Goal: Transaction & Acquisition: Purchase product/service

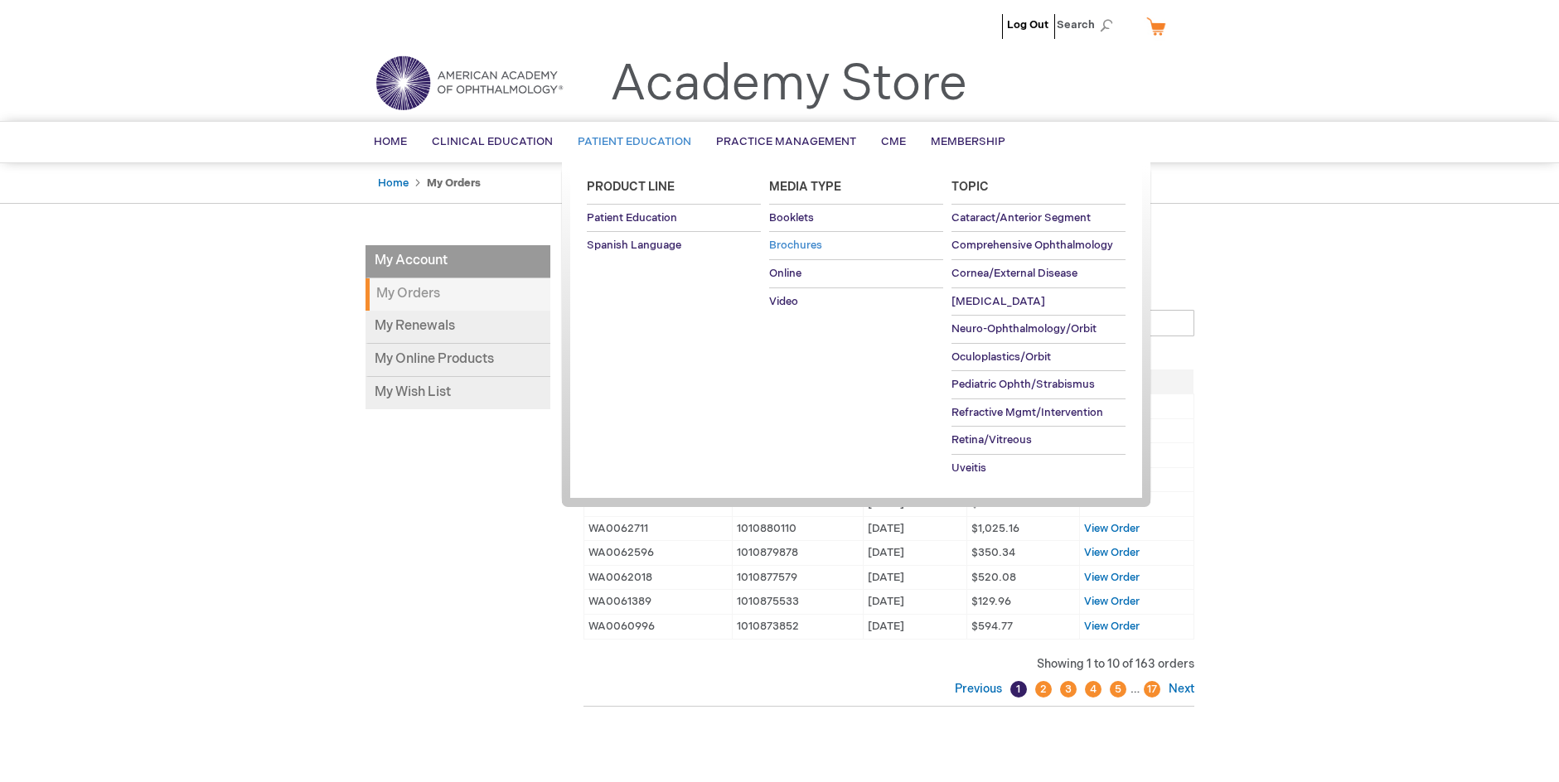
click at [789, 244] on span "Brochures" at bounding box center [795, 245] width 53 height 13
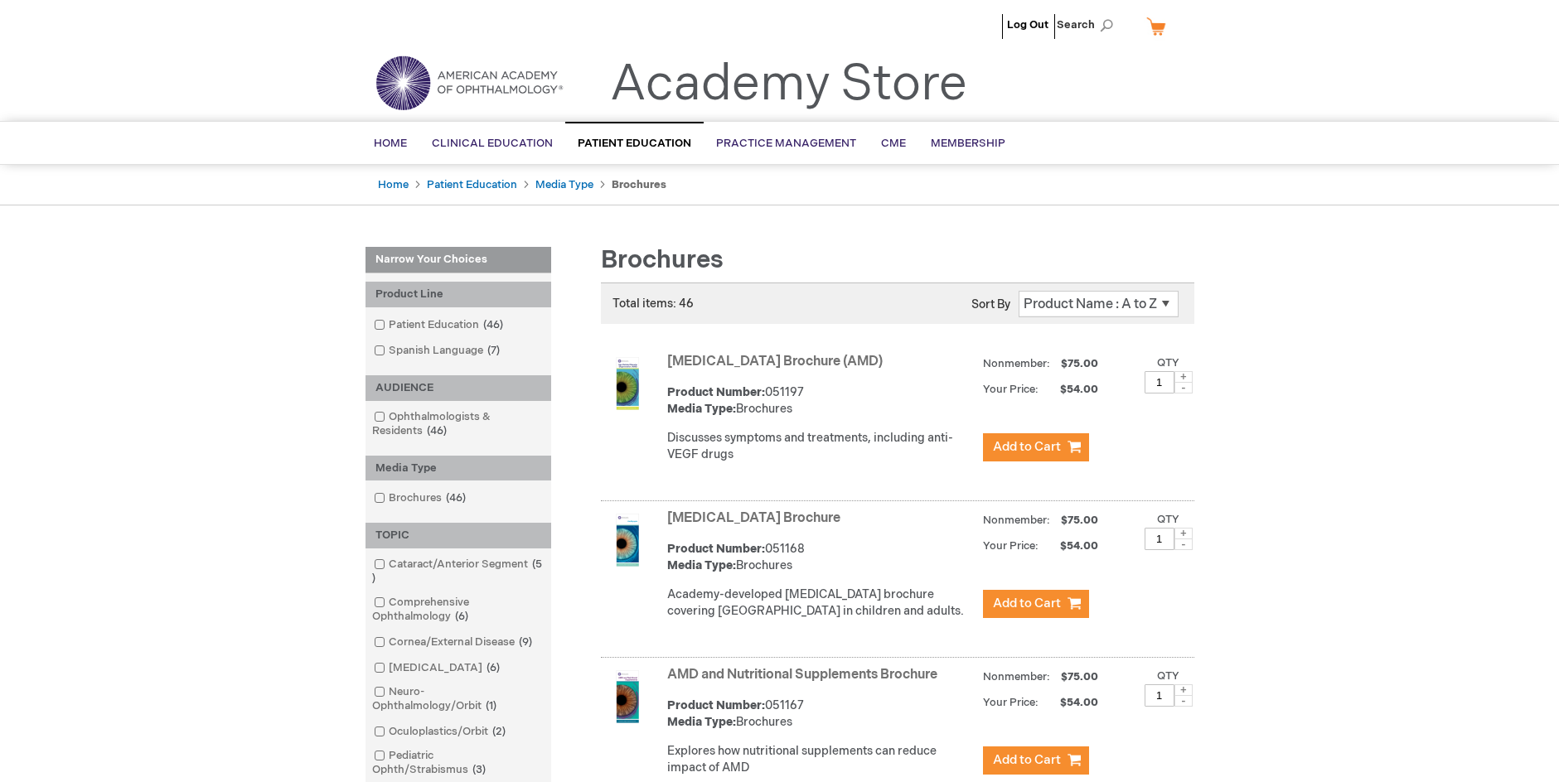
click at [1156, 26] on link "My Cart" at bounding box center [1163, 26] width 40 height 29
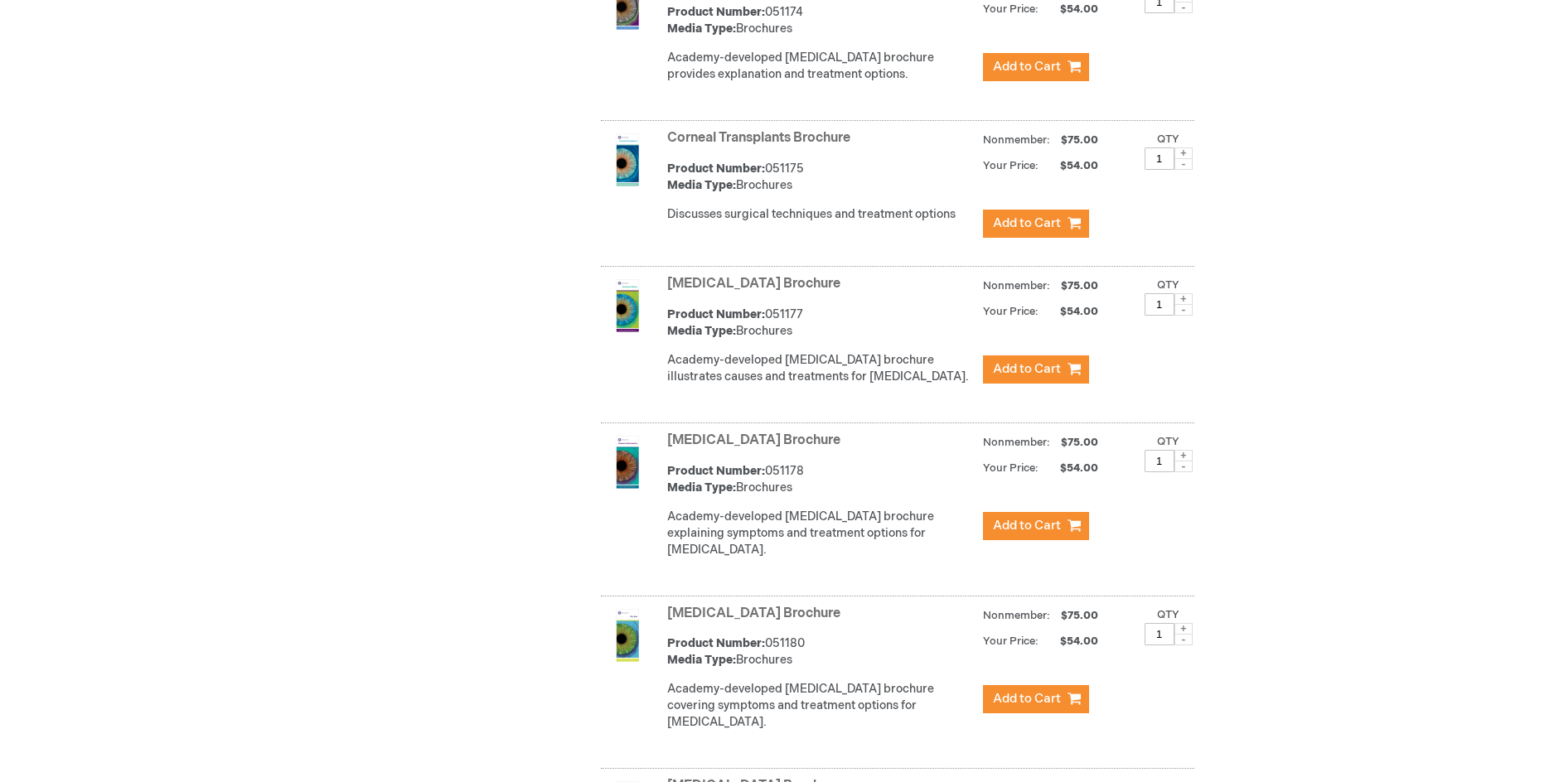
scroll to position [1678, 0]
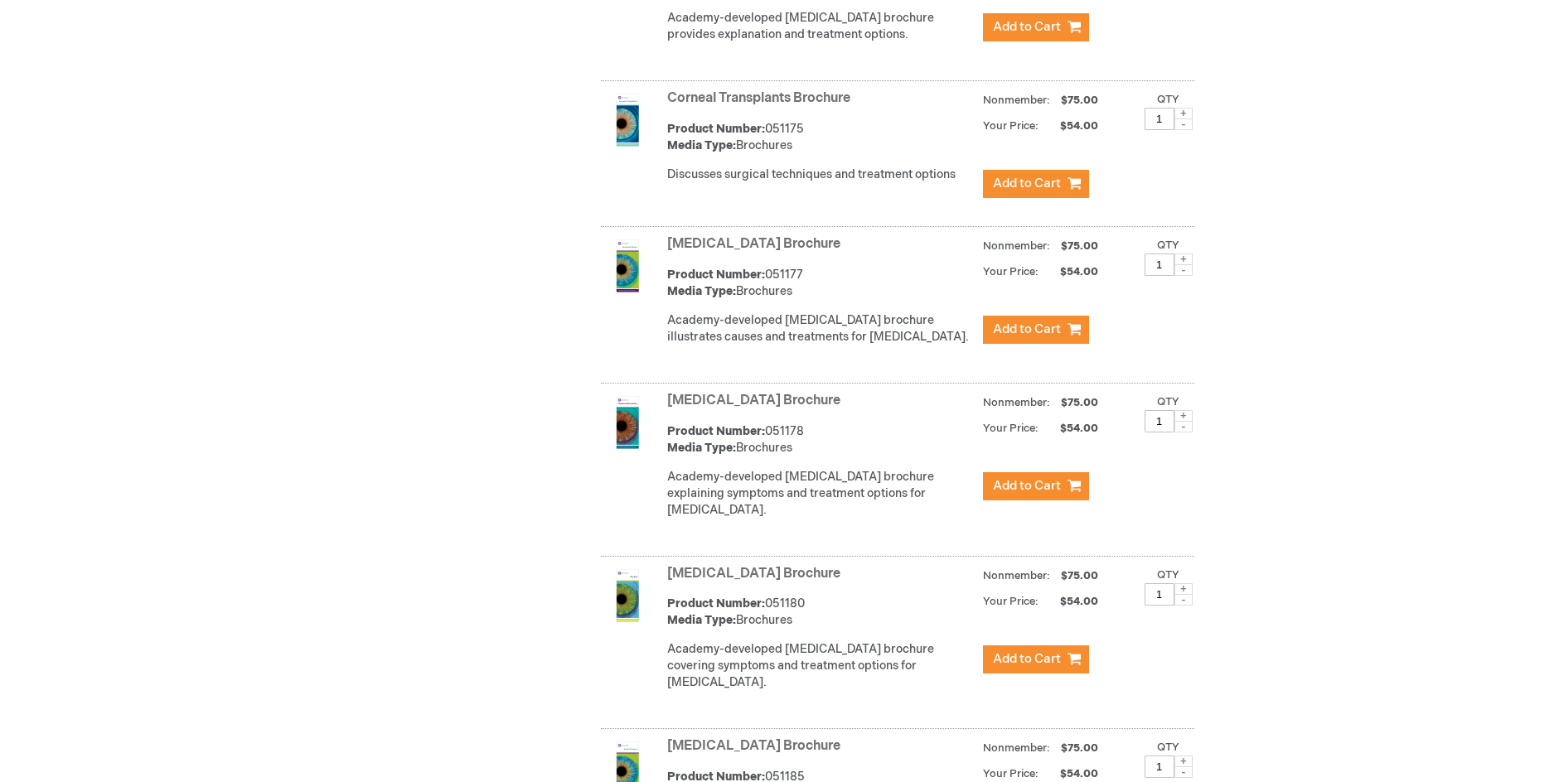
click at [1188, 422] on span at bounding box center [1183, 416] width 18 height 12
type input "3"
click at [1016, 494] on span "Add to Cart" at bounding box center [1027, 486] width 68 height 16
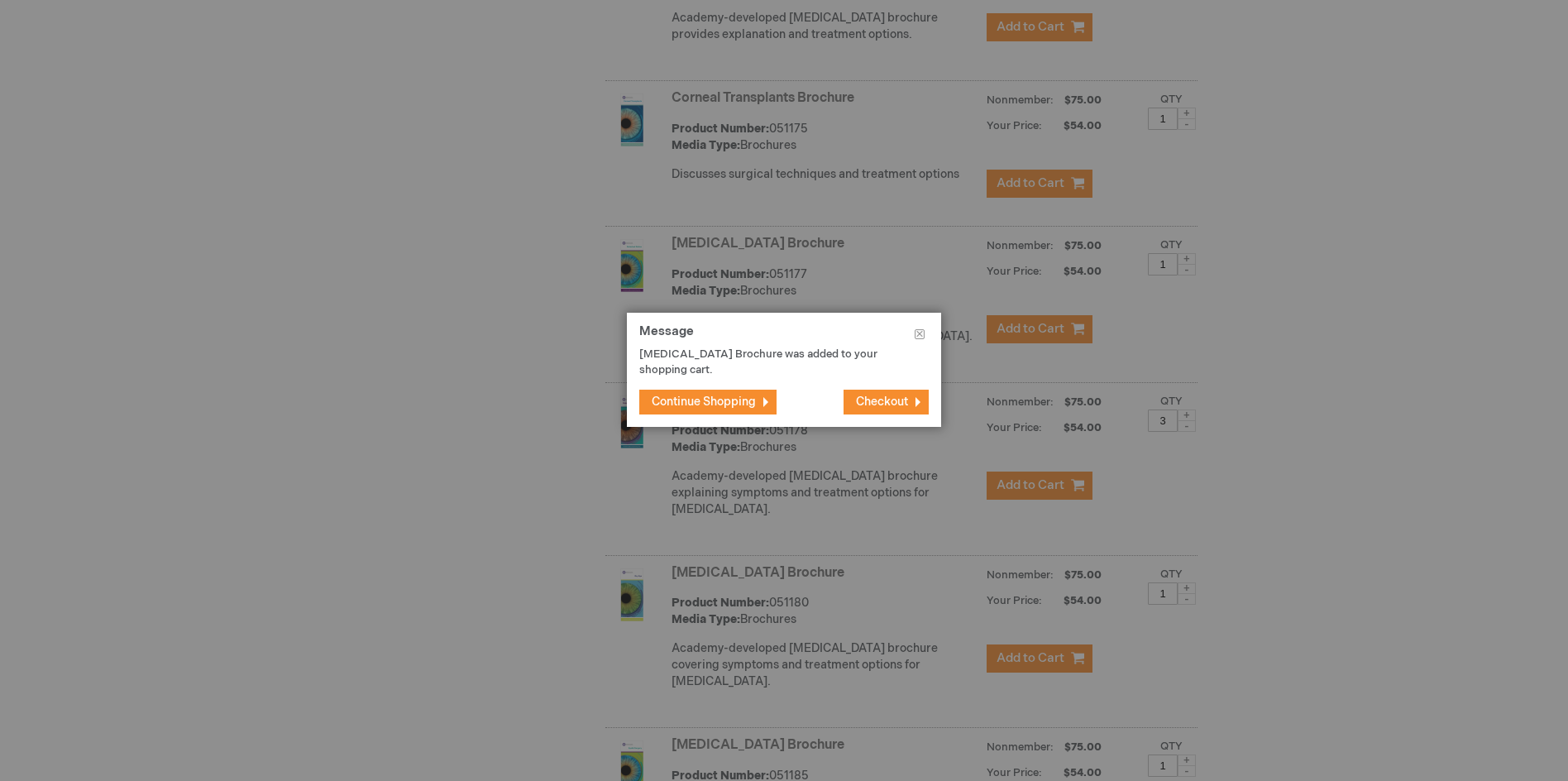
click at [728, 405] on span "Continue Shopping" at bounding box center [704, 401] width 104 height 14
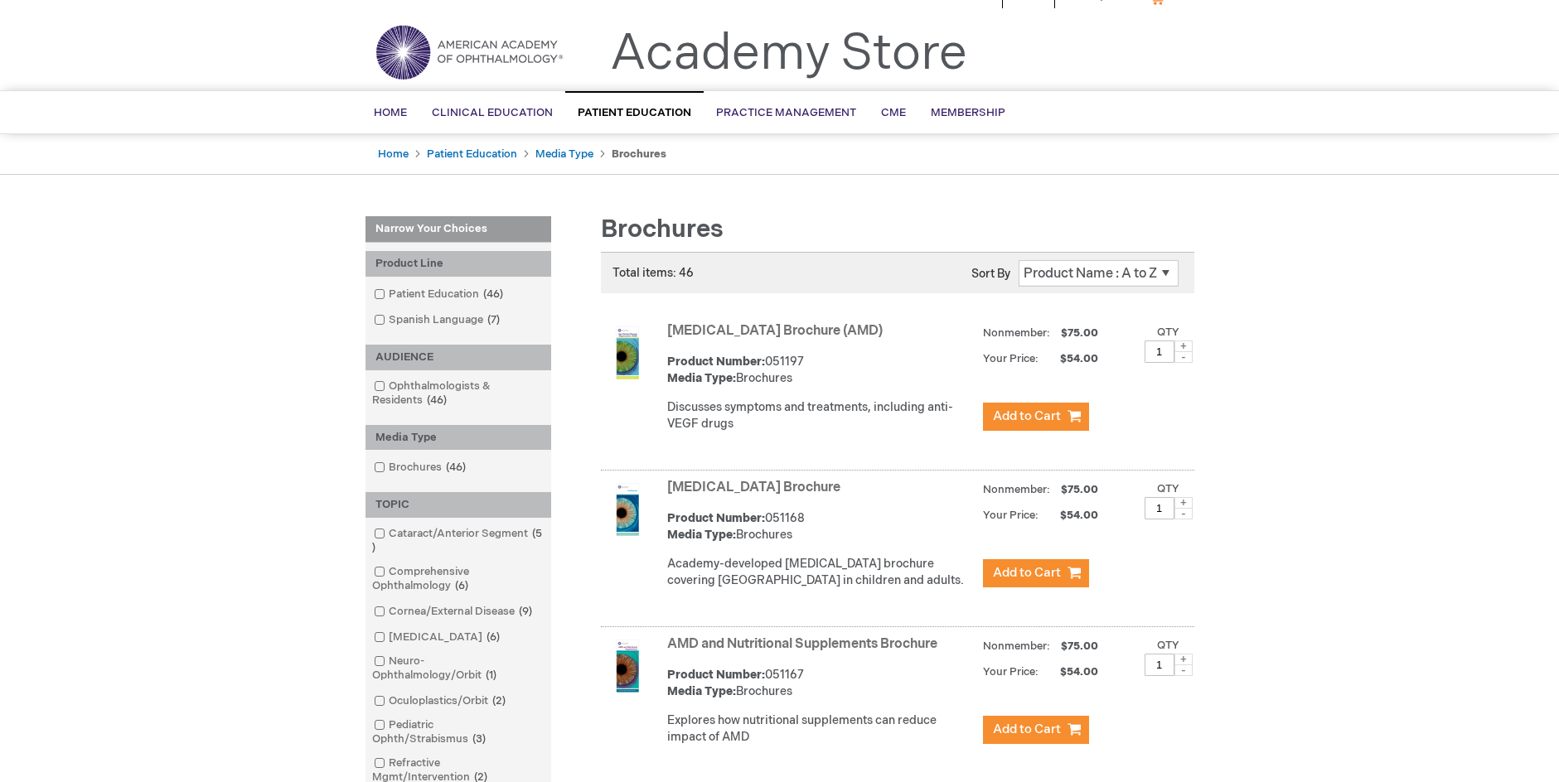
scroll to position [0, 0]
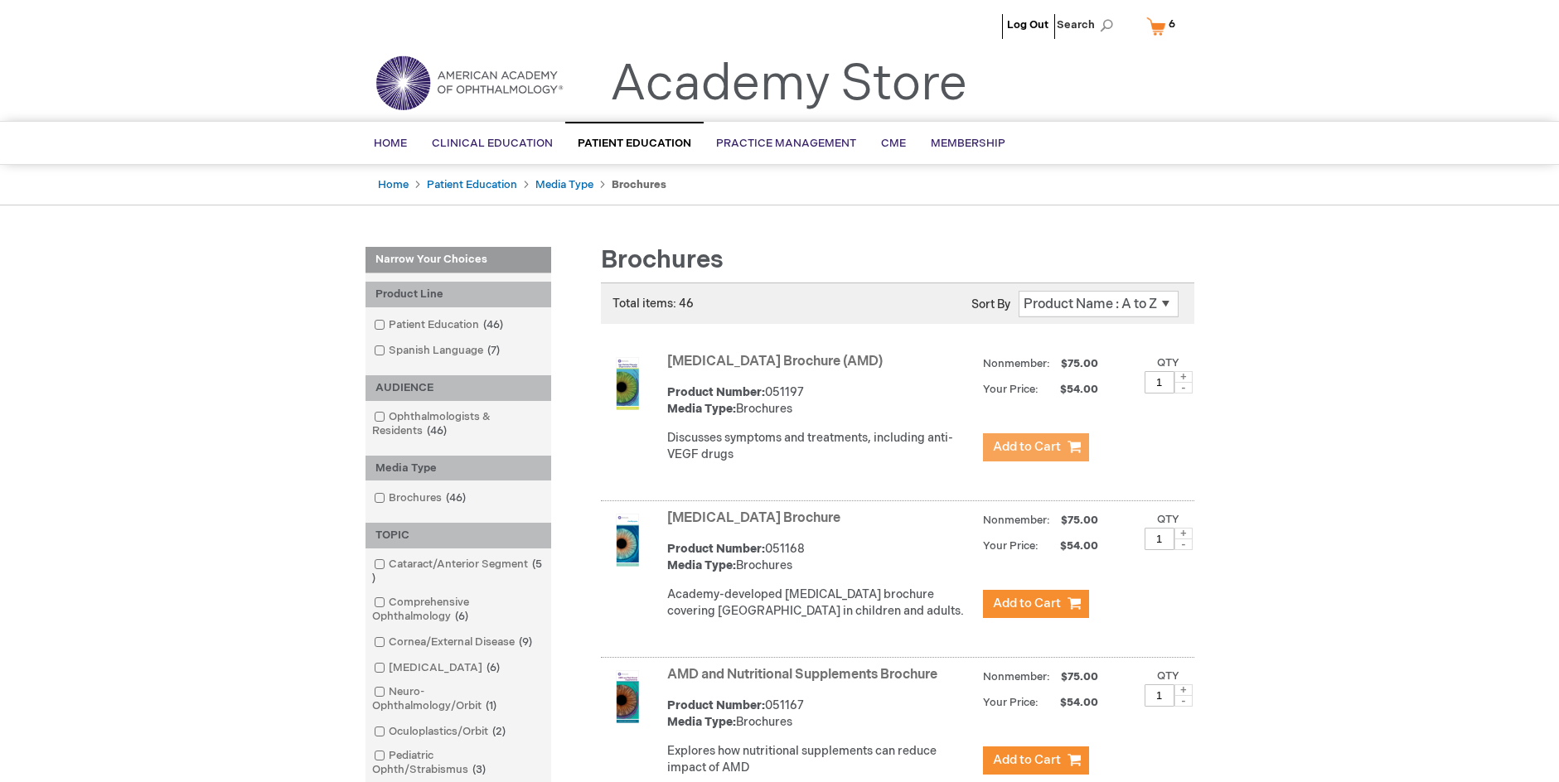
click at [1022, 443] on span "Add to Cart" at bounding box center [1027, 447] width 68 height 16
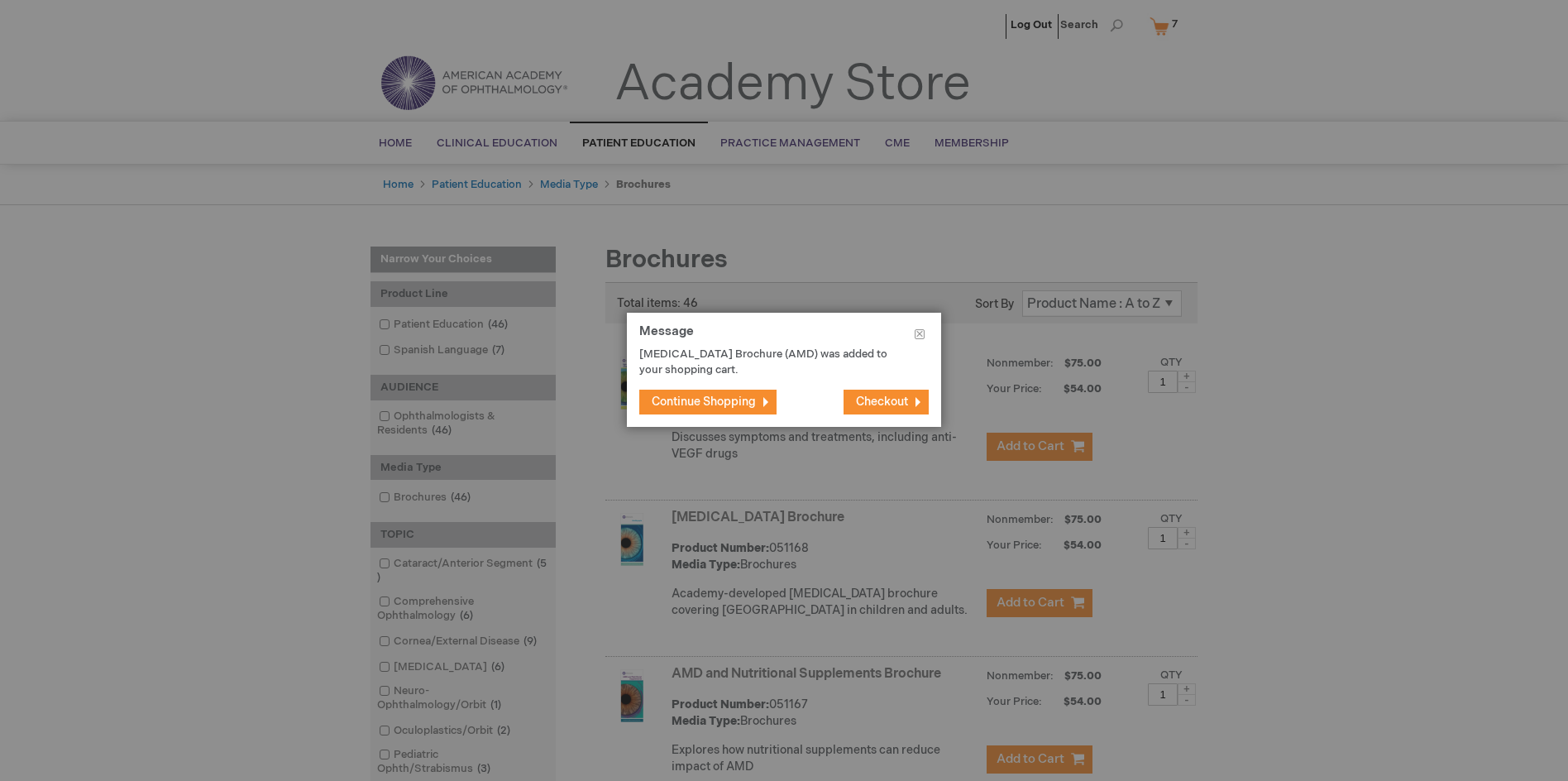
click at [718, 398] on span "Continue Shopping" at bounding box center [704, 401] width 104 height 14
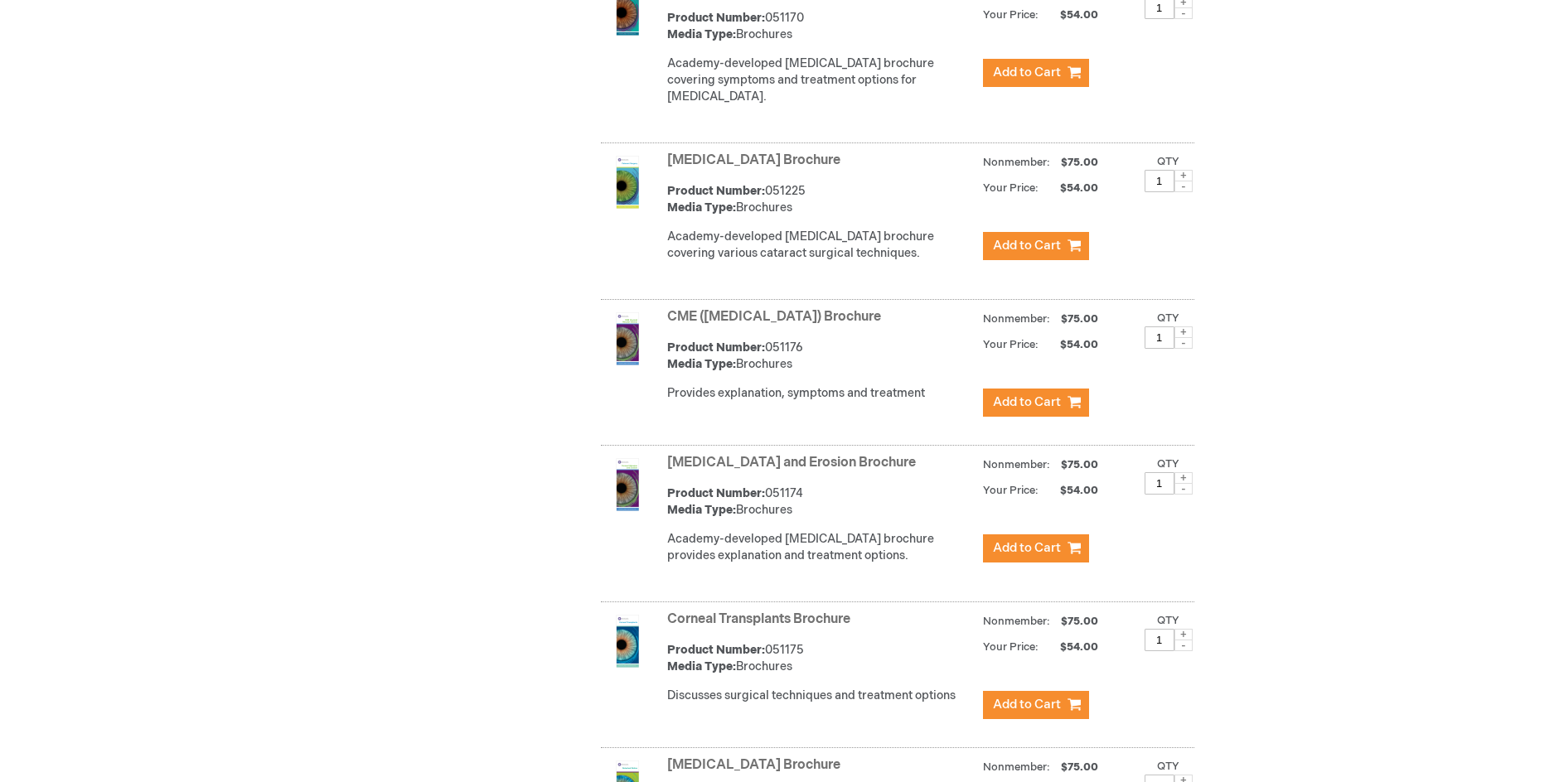
scroll to position [1160, 0]
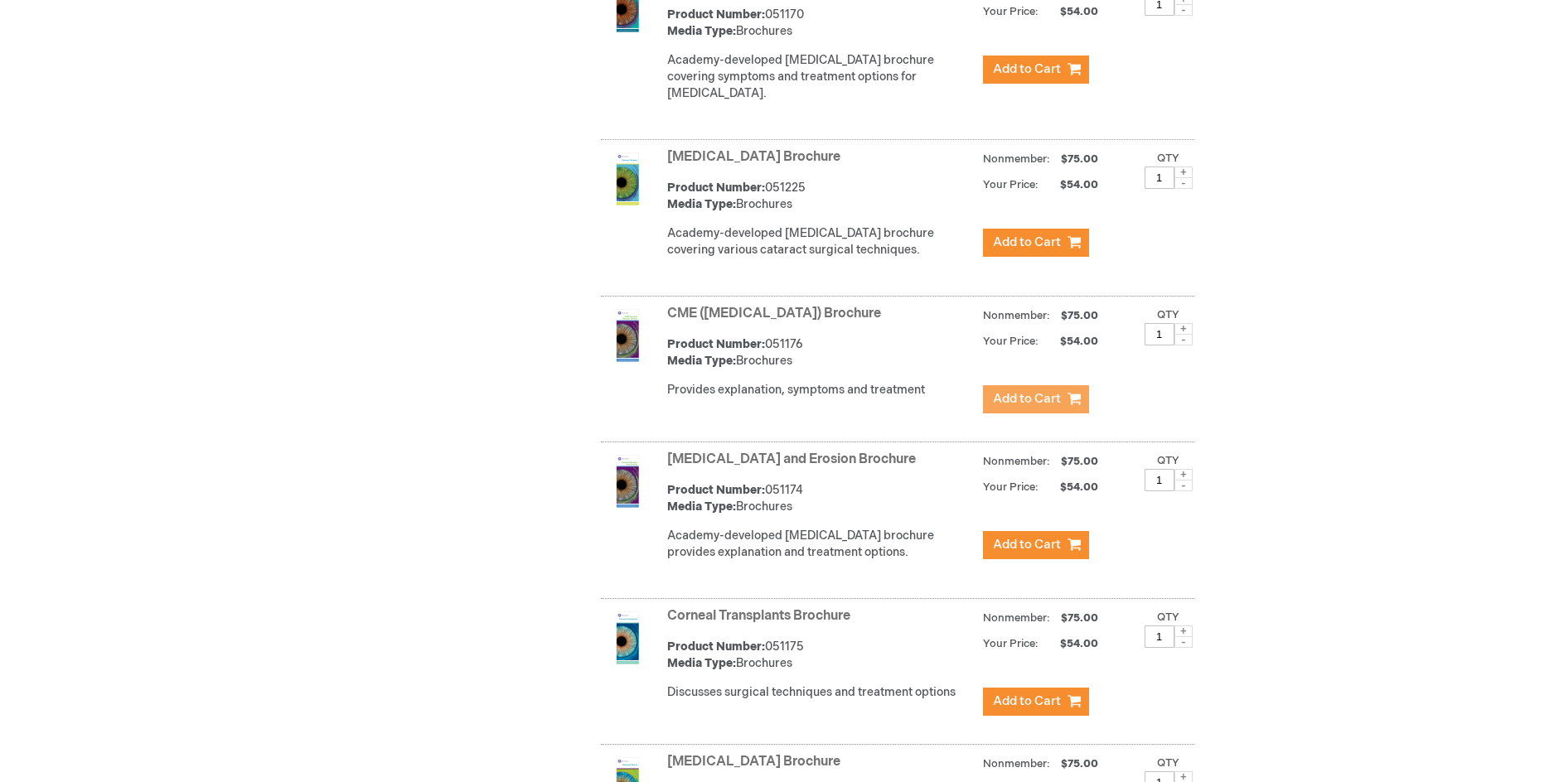
click at [1016, 407] on span "Add to Cart" at bounding box center [1027, 399] width 68 height 16
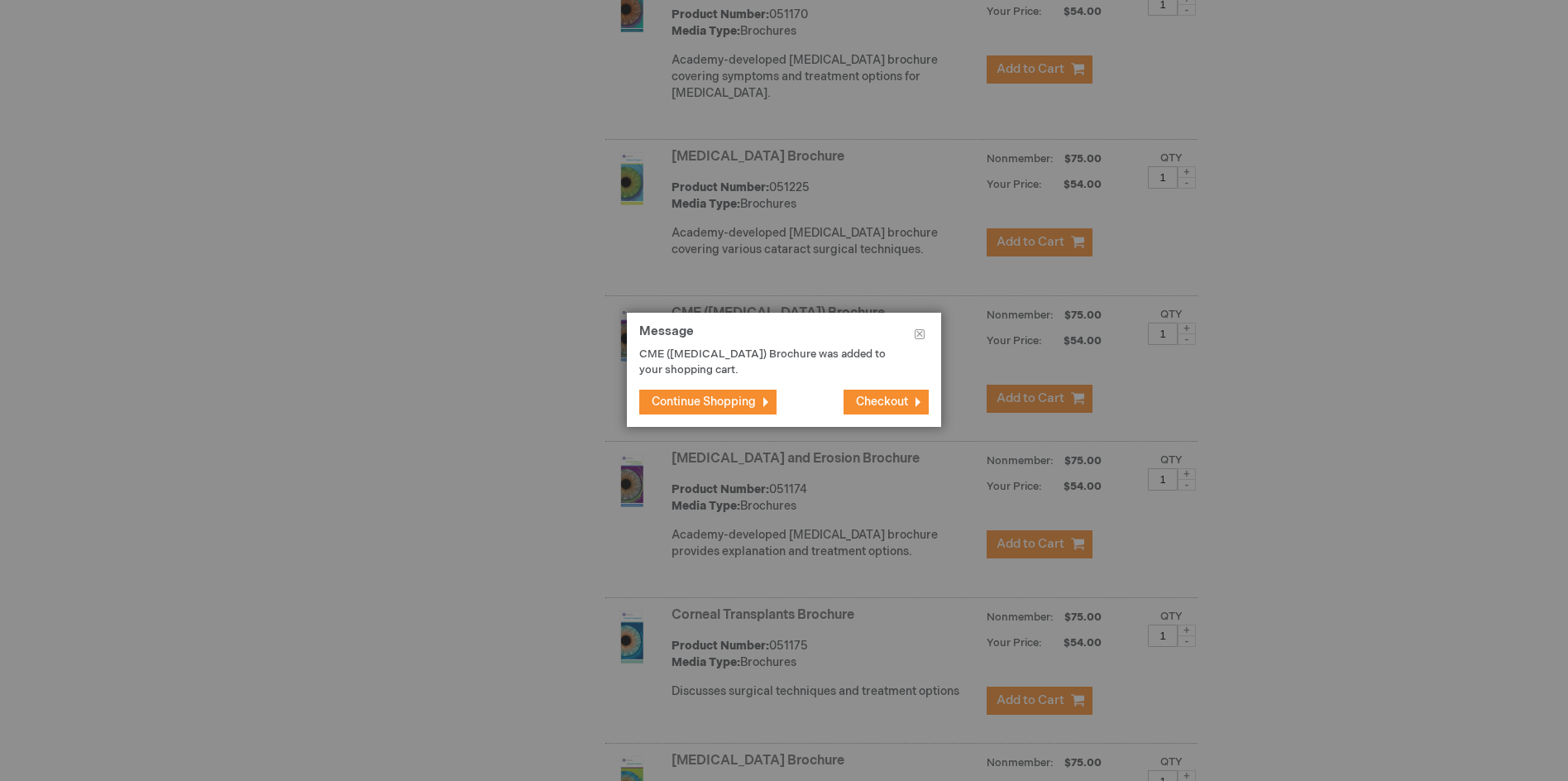
click at [706, 396] on span "Continue Shopping" at bounding box center [704, 401] width 104 height 14
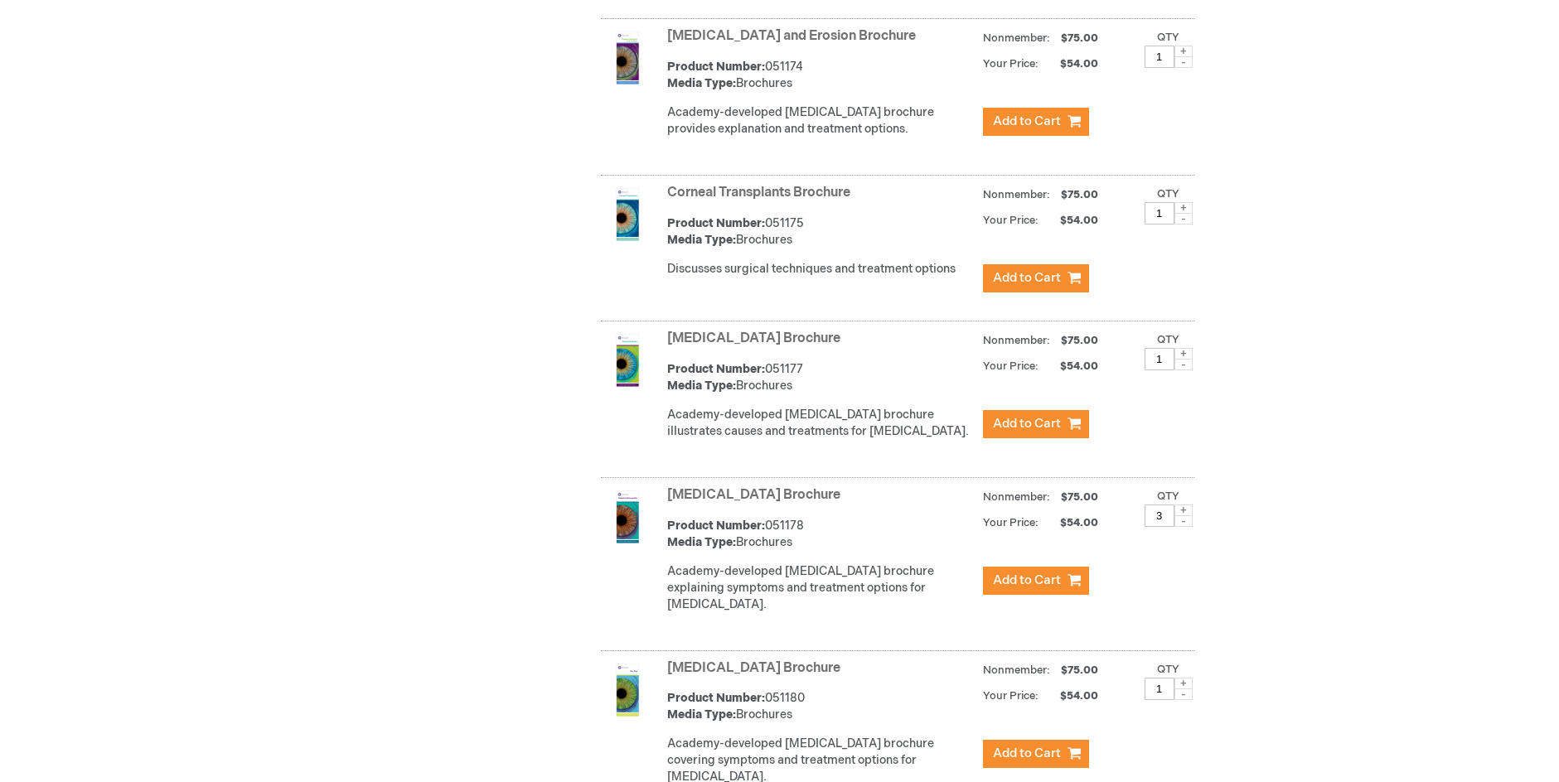
scroll to position [1575, 0]
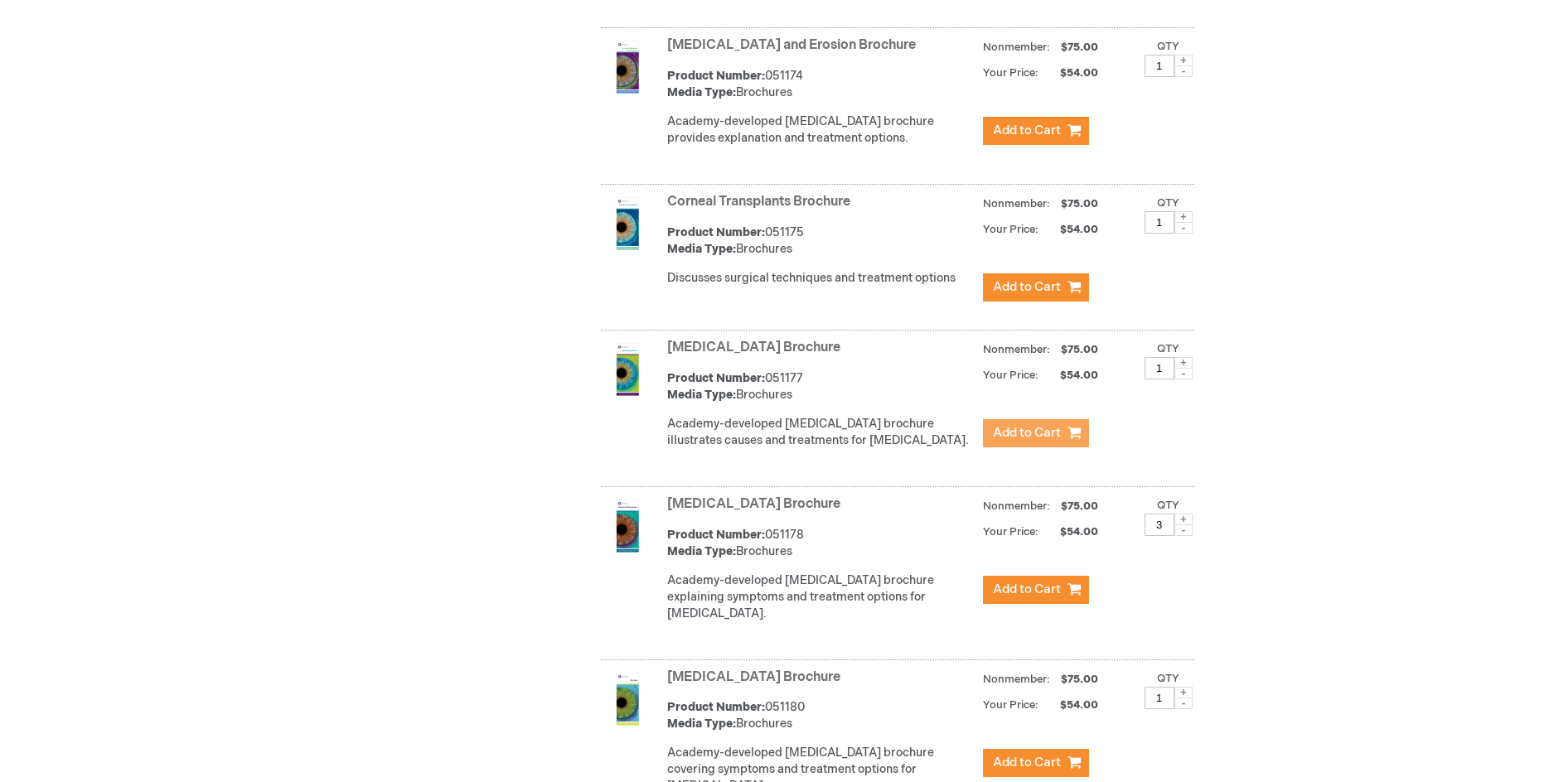
click at [1008, 441] on span "Add to Cart" at bounding box center [1027, 433] width 68 height 16
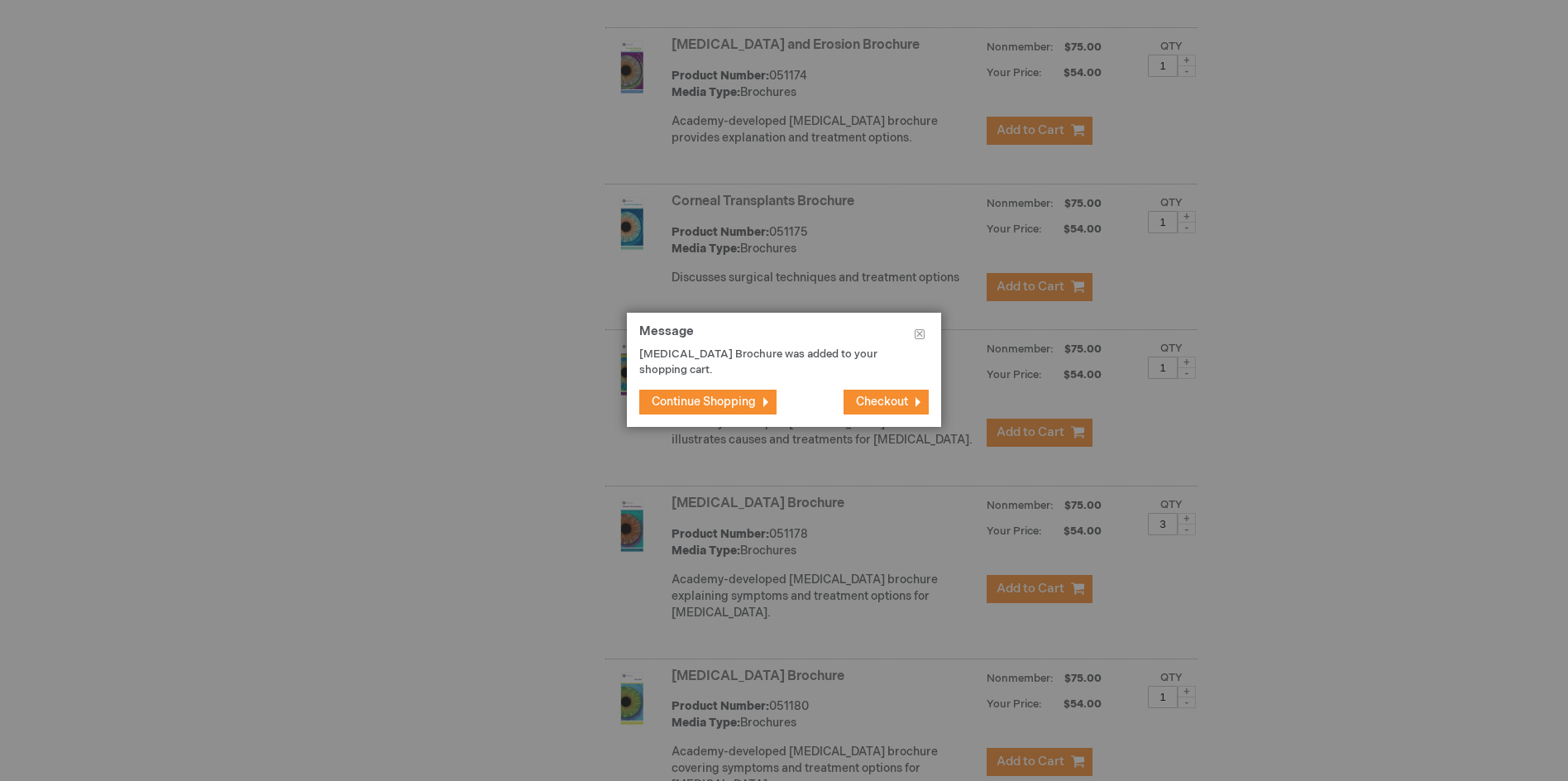
click at [712, 404] on span "Continue Shopping" at bounding box center [704, 401] width 104 height 14
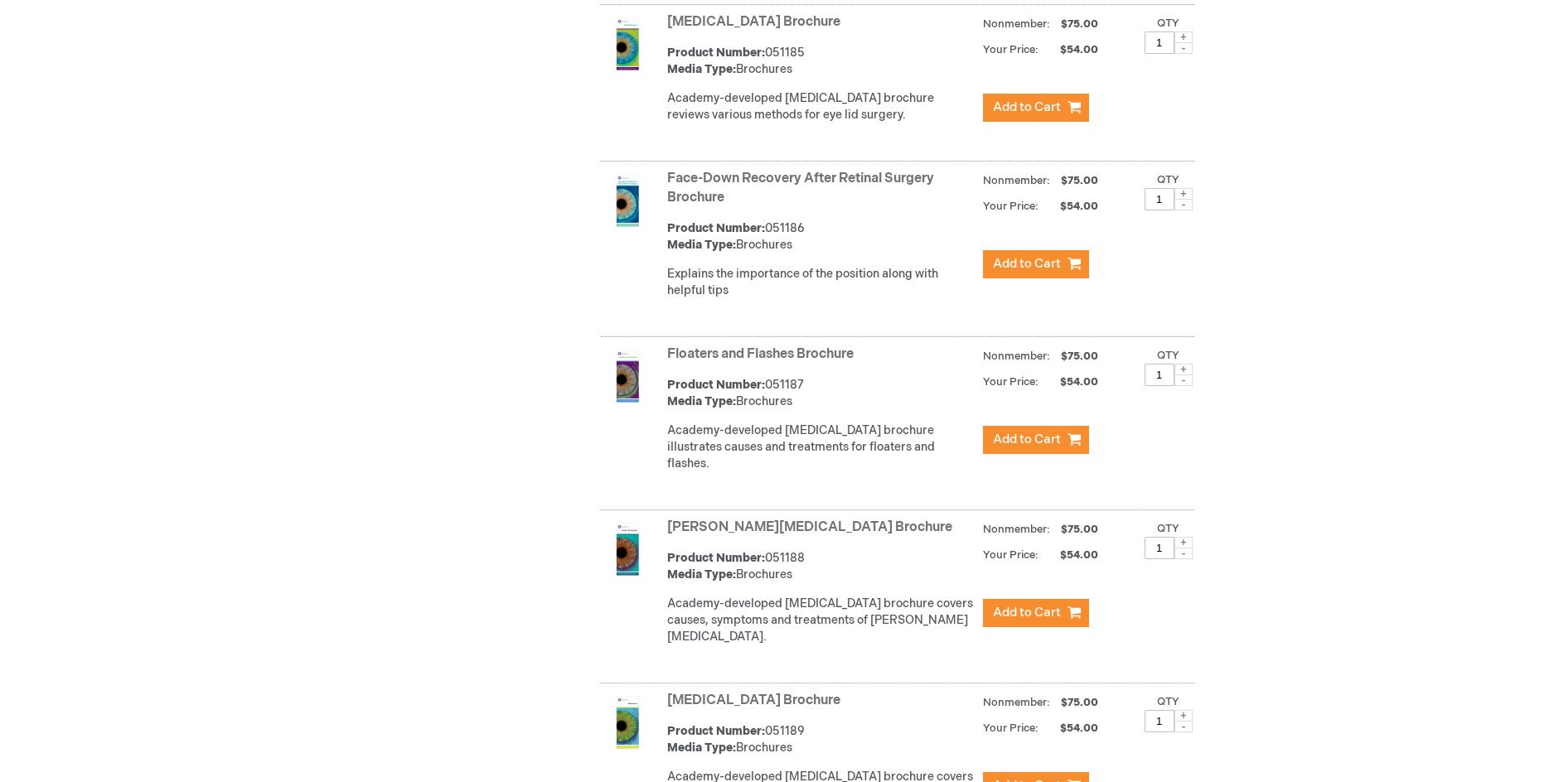
scroll to position [2403, 0]
click at [1030, 444] on span "Add to Cart" at bounding box center [1027, 439] width 68 height 16
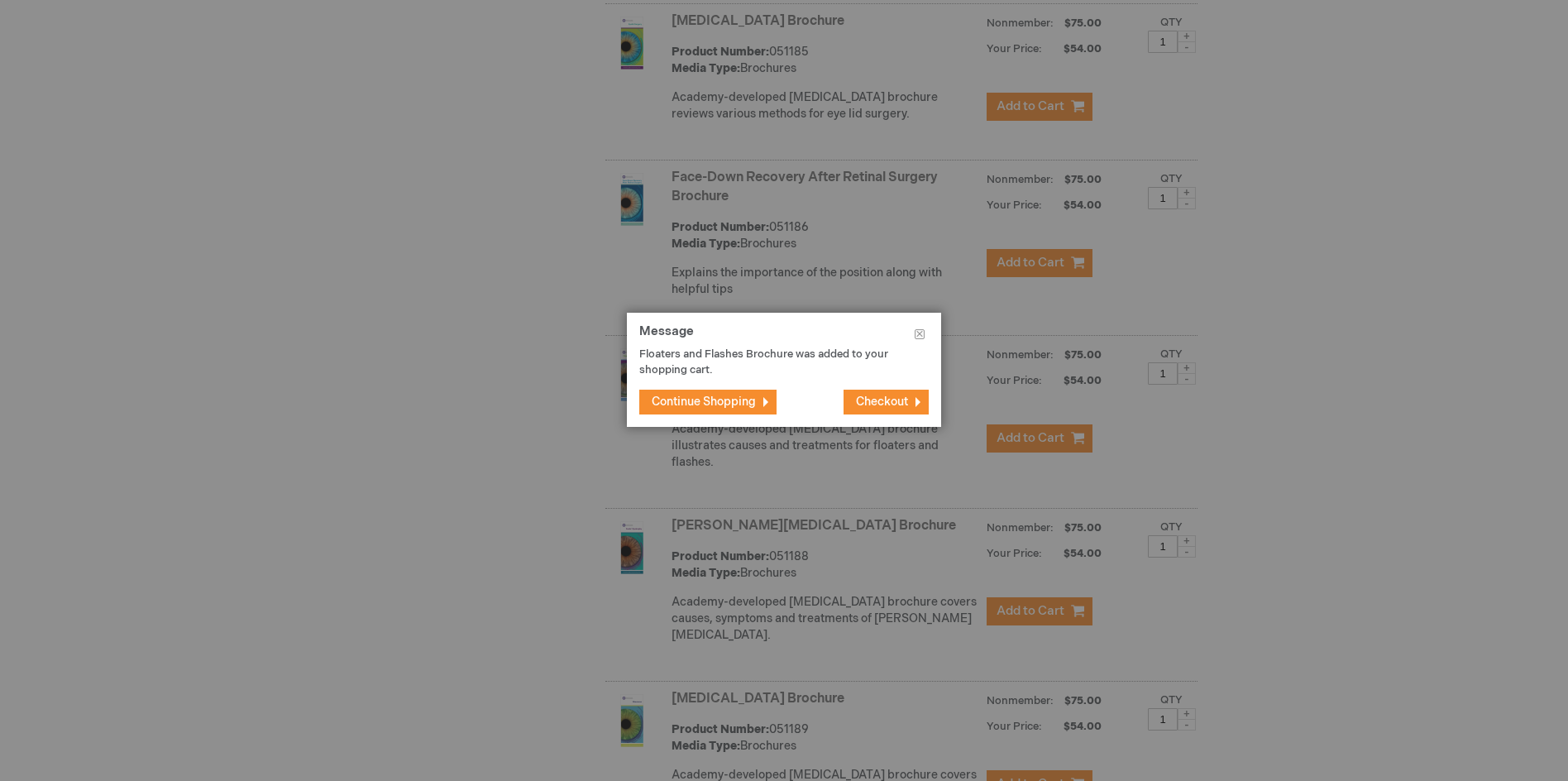
click at [690, 394] on span "Continue Shopping" at bounding box center [704, 401] width 104 height 14
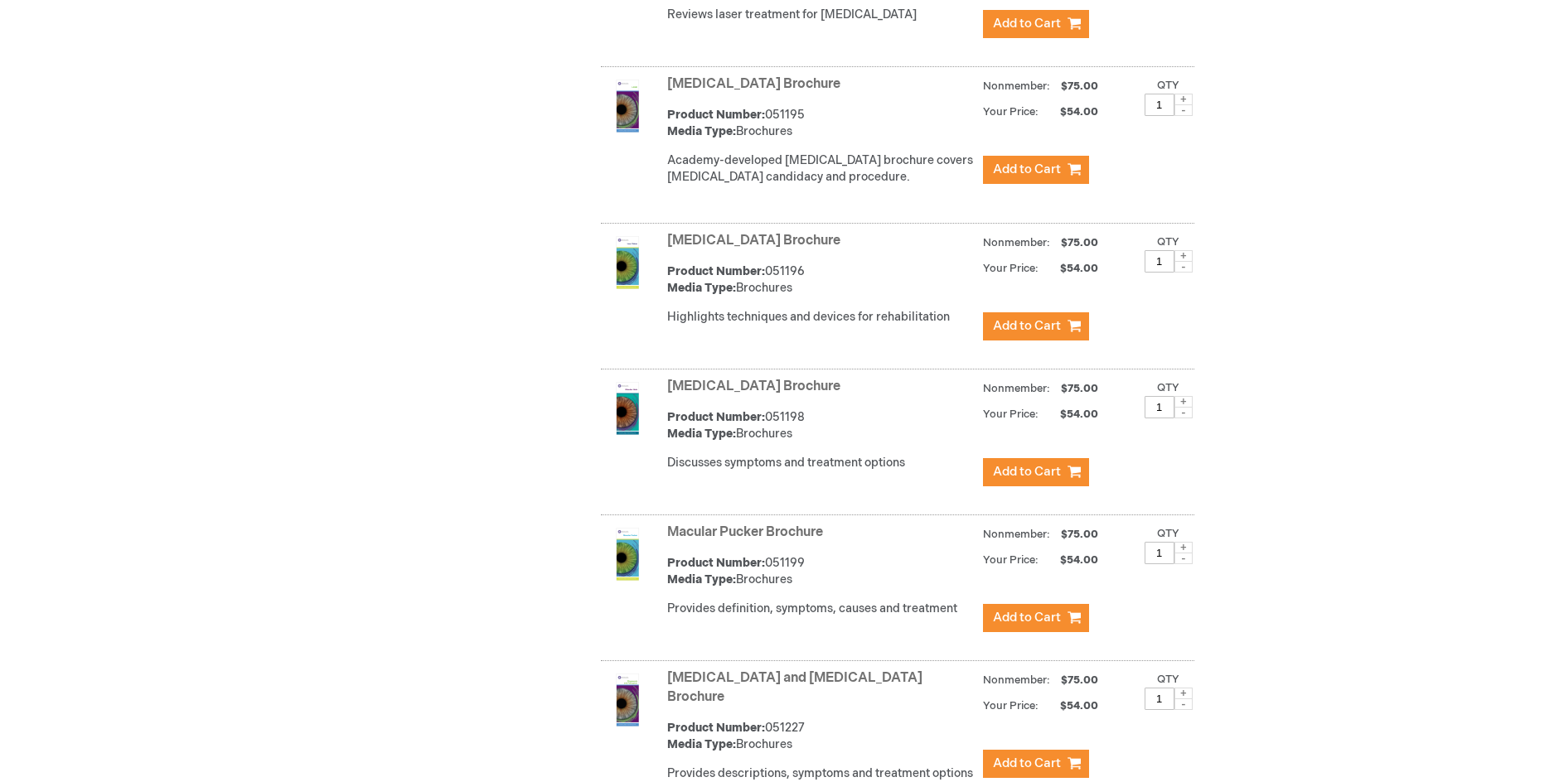
scroll to position [3978, 0]
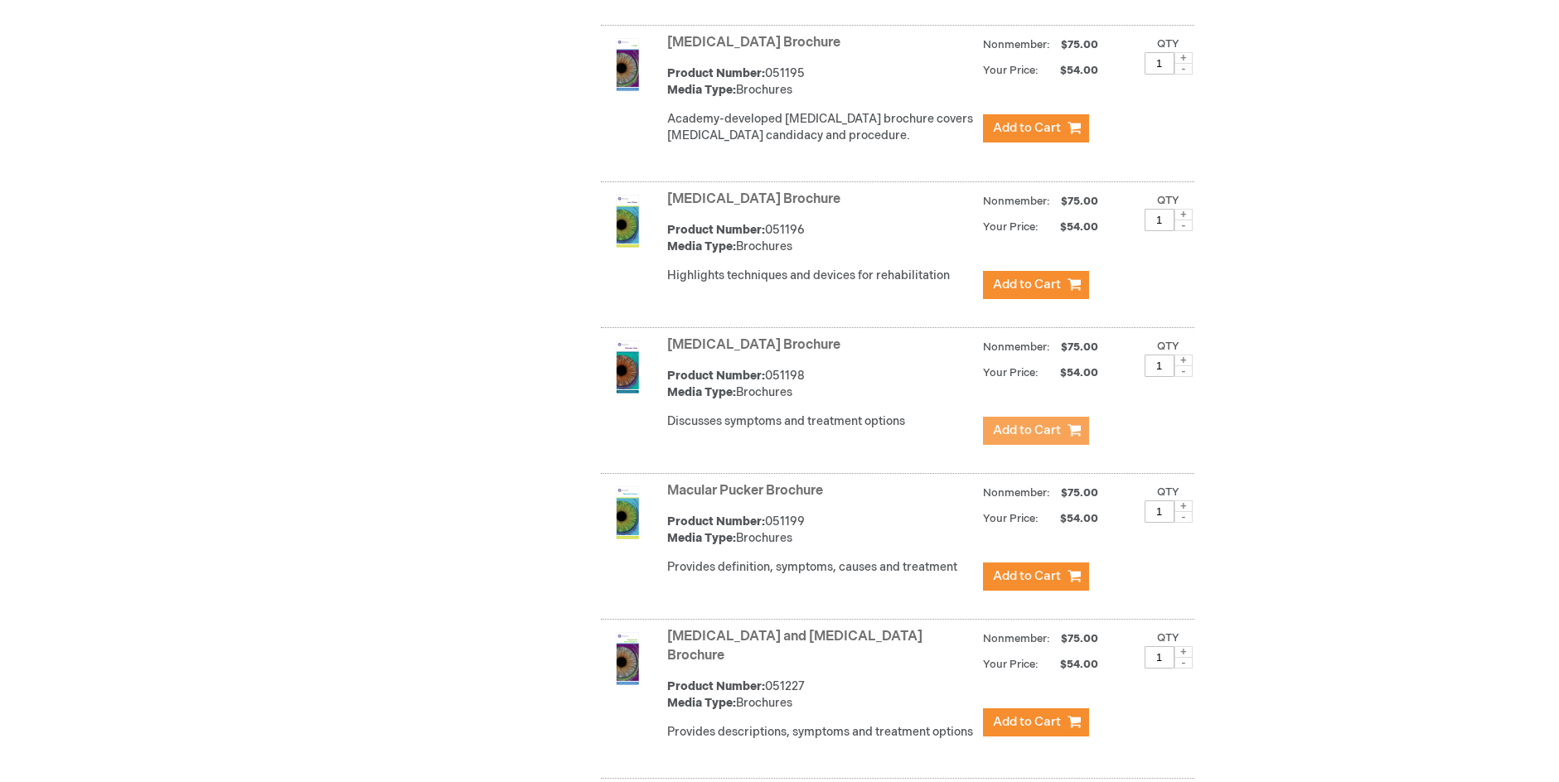
click at [1024, 423] on span "Add to Cart" at bounding box center [1027, 431] width 68 height 16
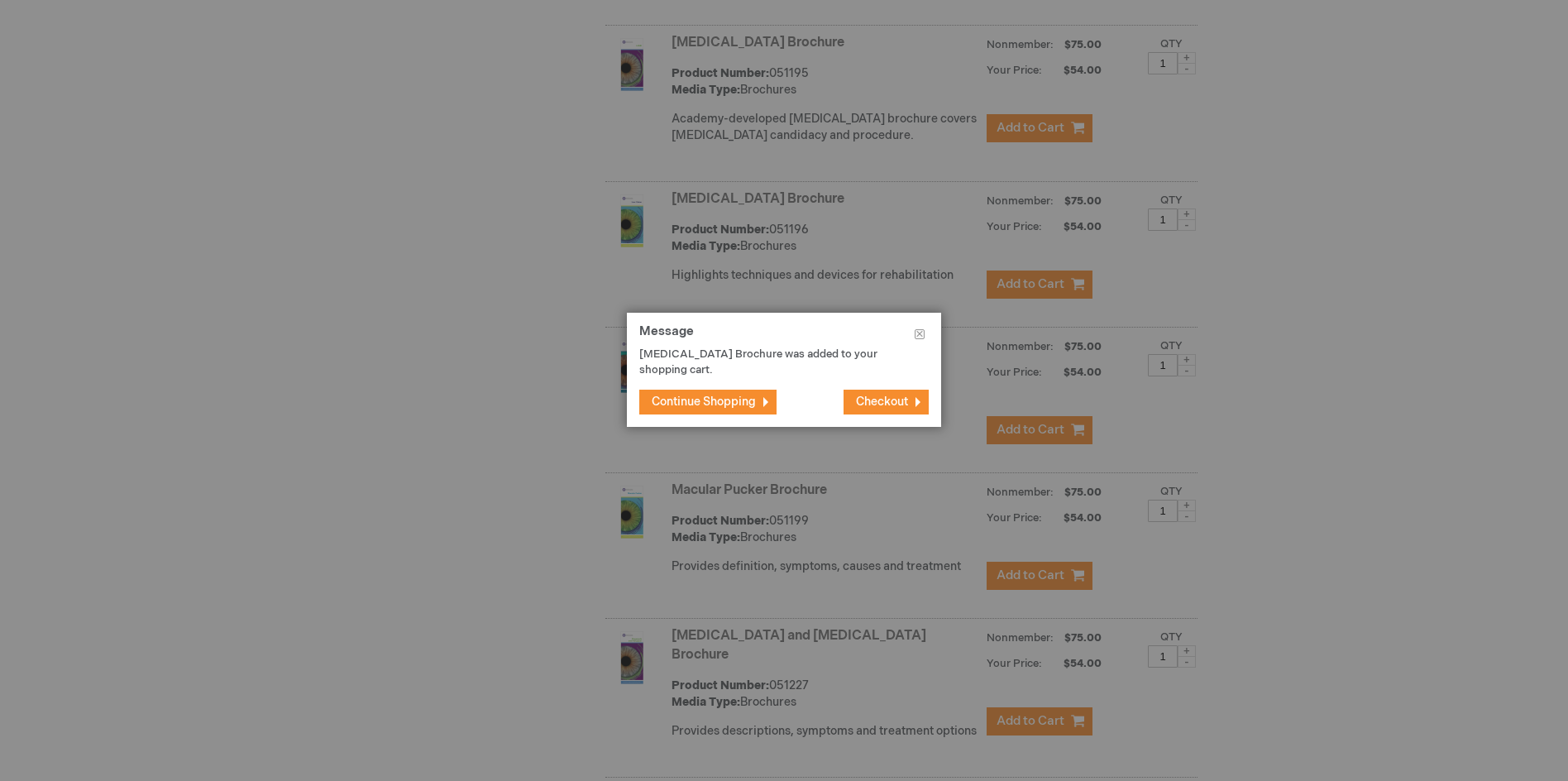
click at [728, 396] on span "Continue Shopping" at bounding box center [704, 401] width 104 height 14
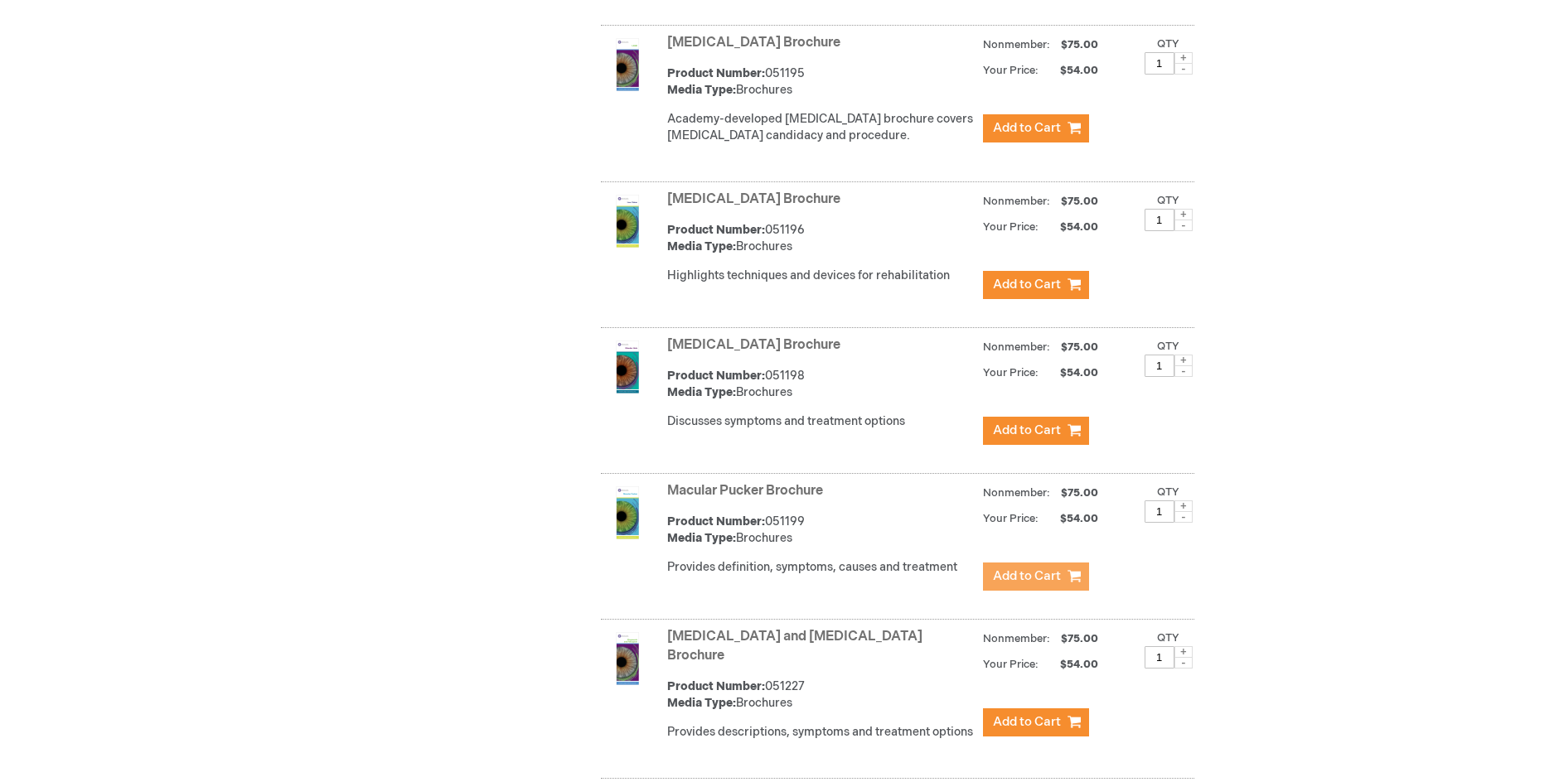
click at [1028, 569] on span "Add to Cart" at bounding box center [1027, 577] width 68 height 16
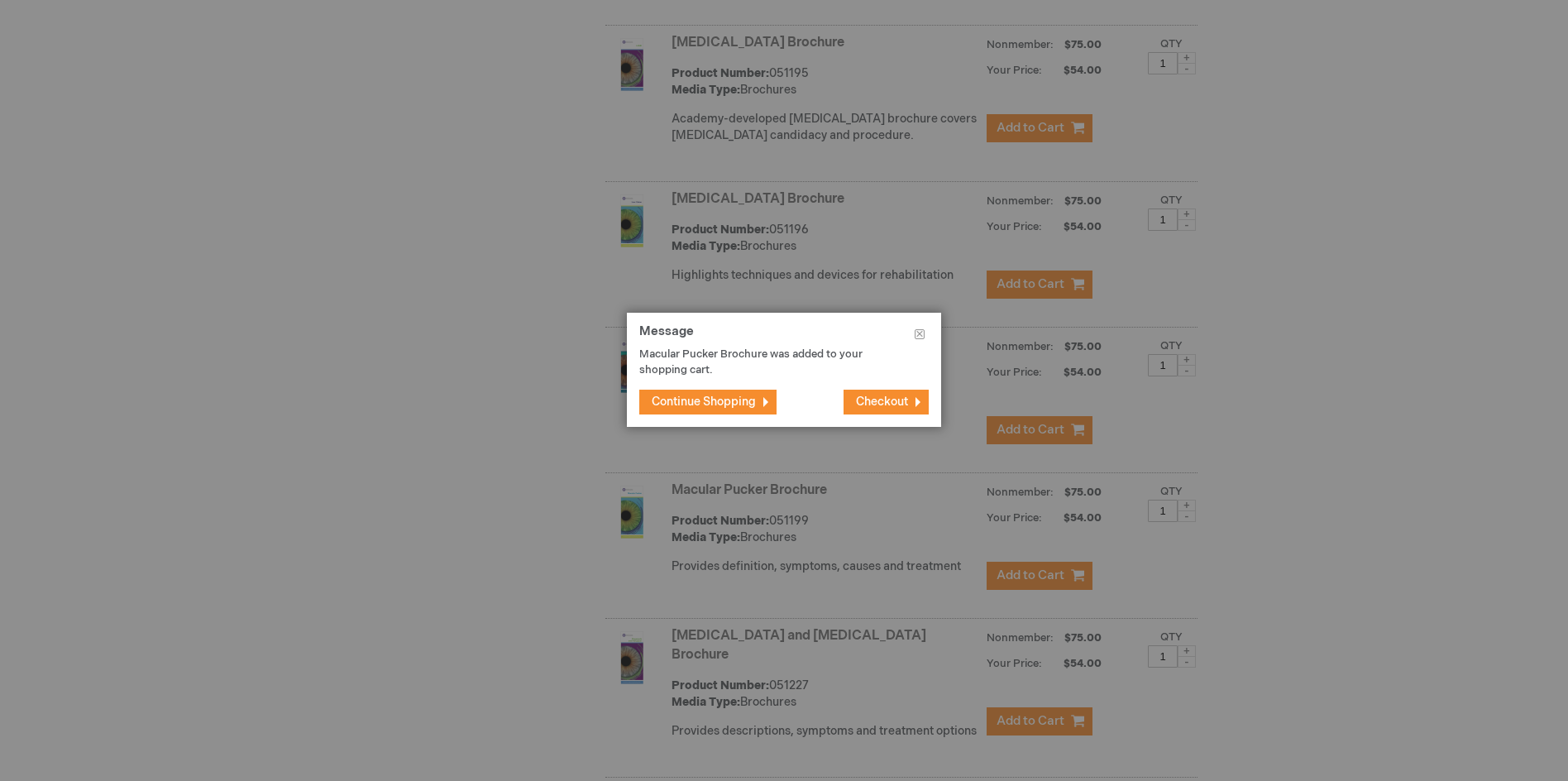
click at [712, 403] on span "Continue Shopping" at bounding box center [704, 401] width 104 height 14
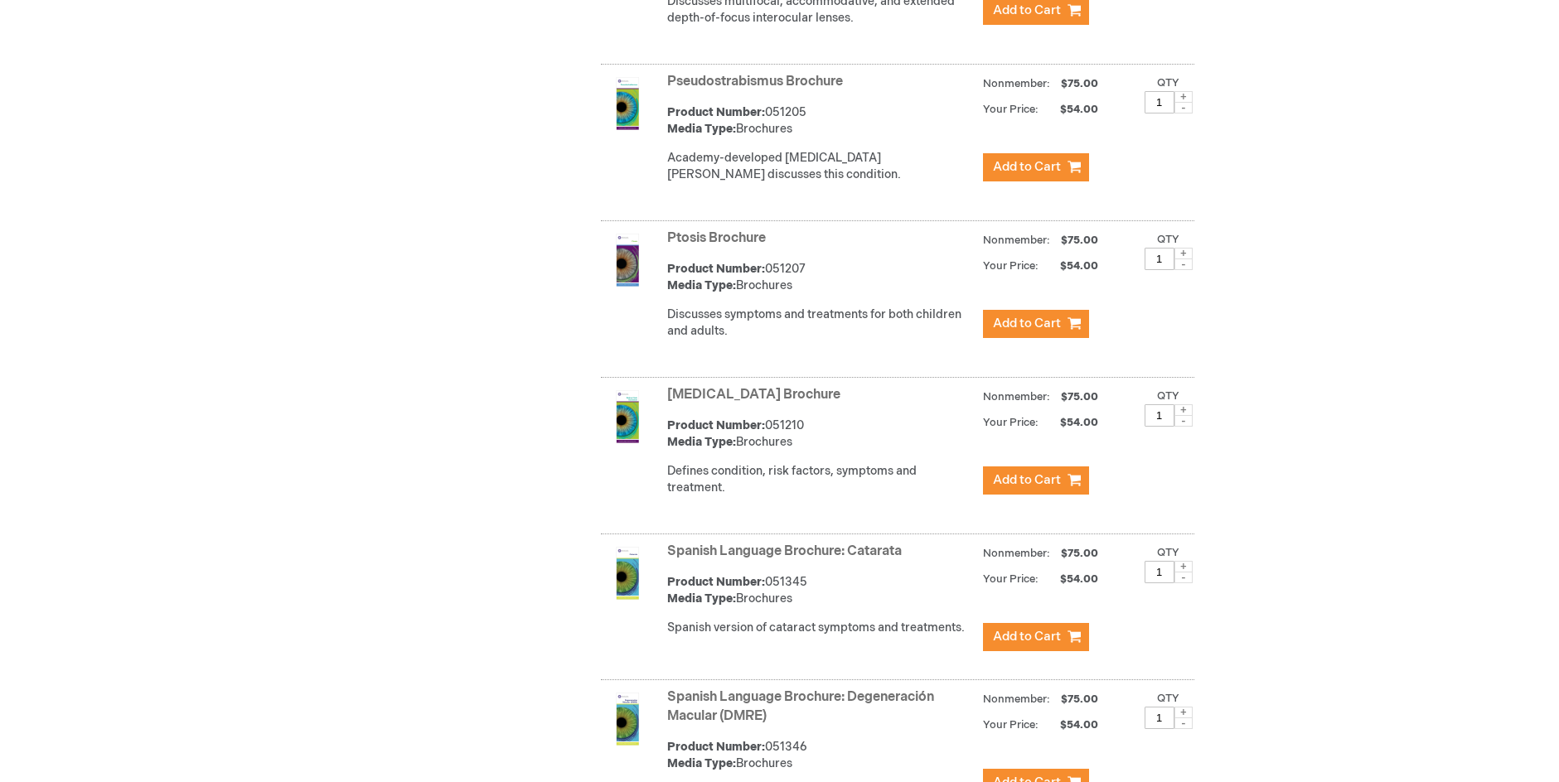
scroll to position [5055, 0]
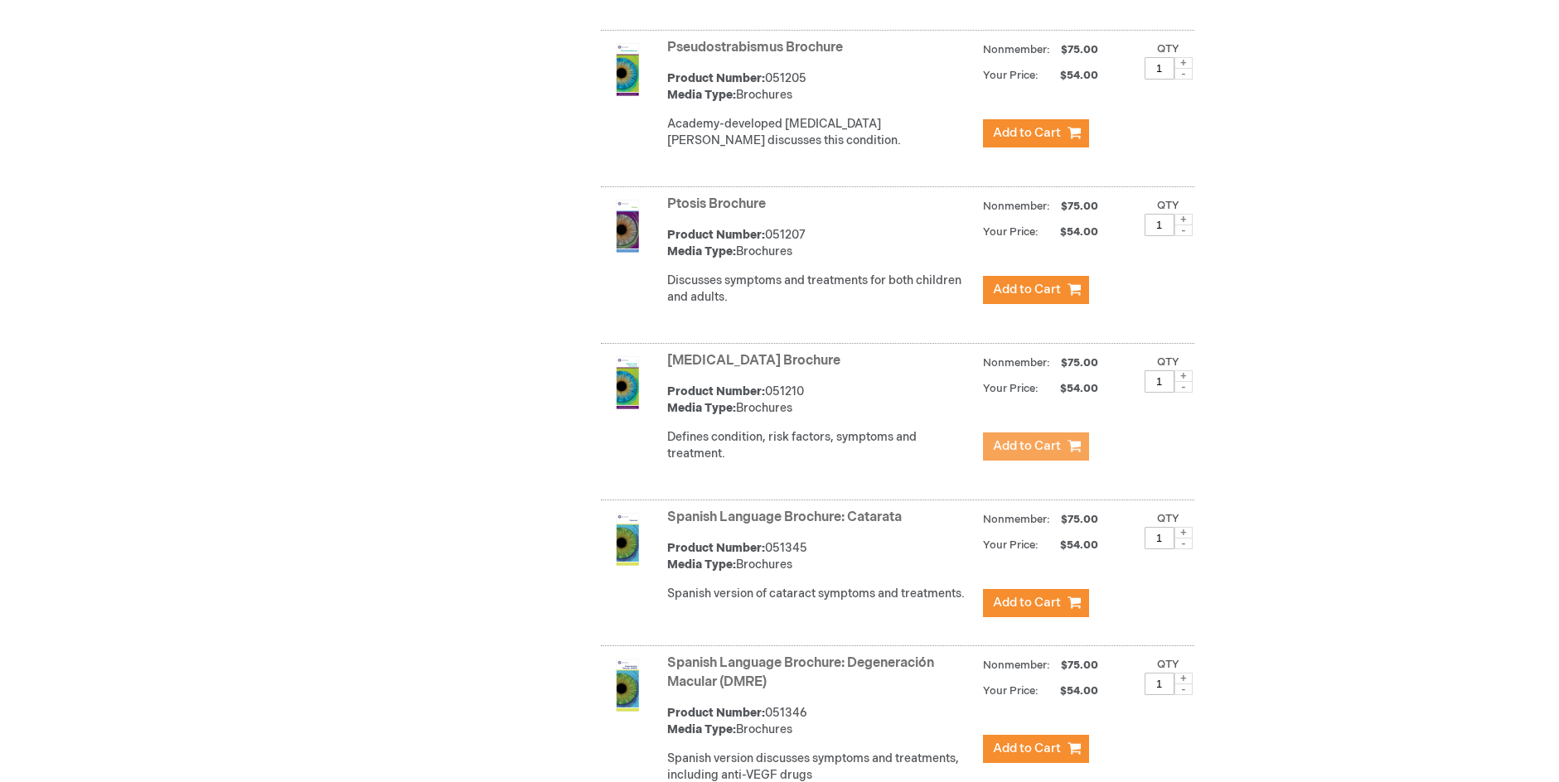
click at [1020, 438] on span "Add to Cart" at bounding box center [1027, 446] width 68 height 16
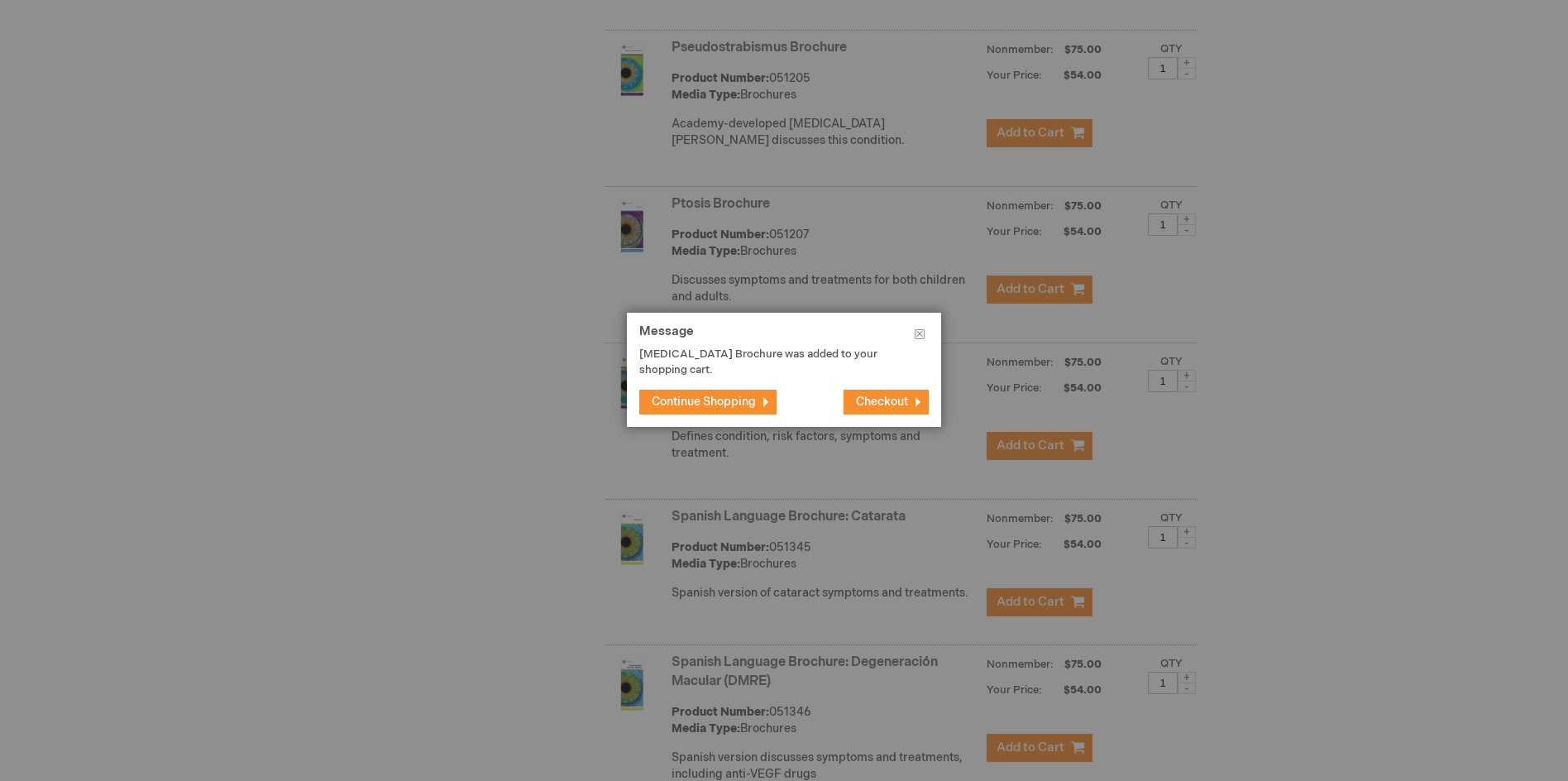
click at [716, 404] on span "Continue Shopping" at bounding box center [704, 401] width 104 height 14
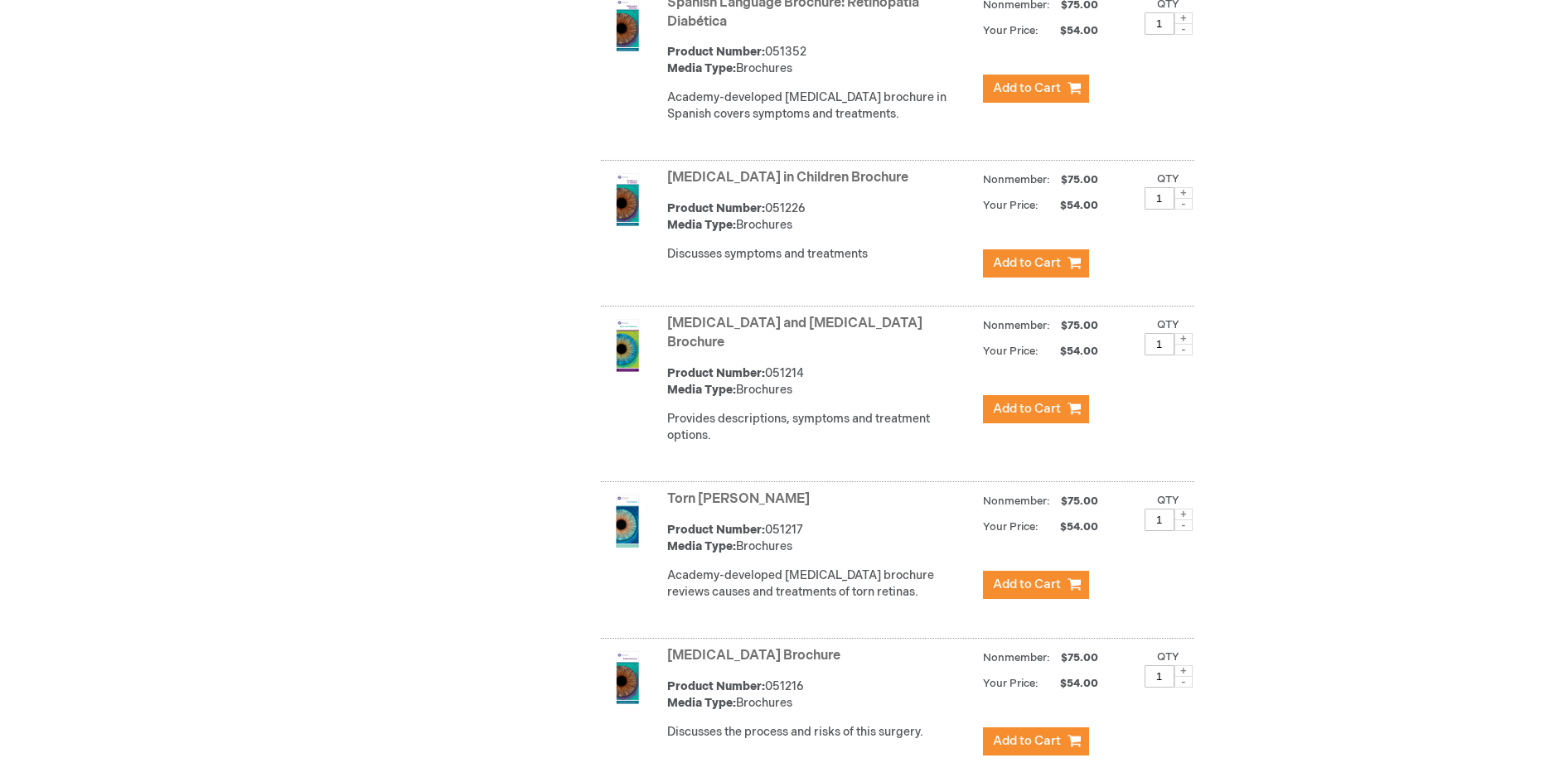
scroll to position [6547, 0]
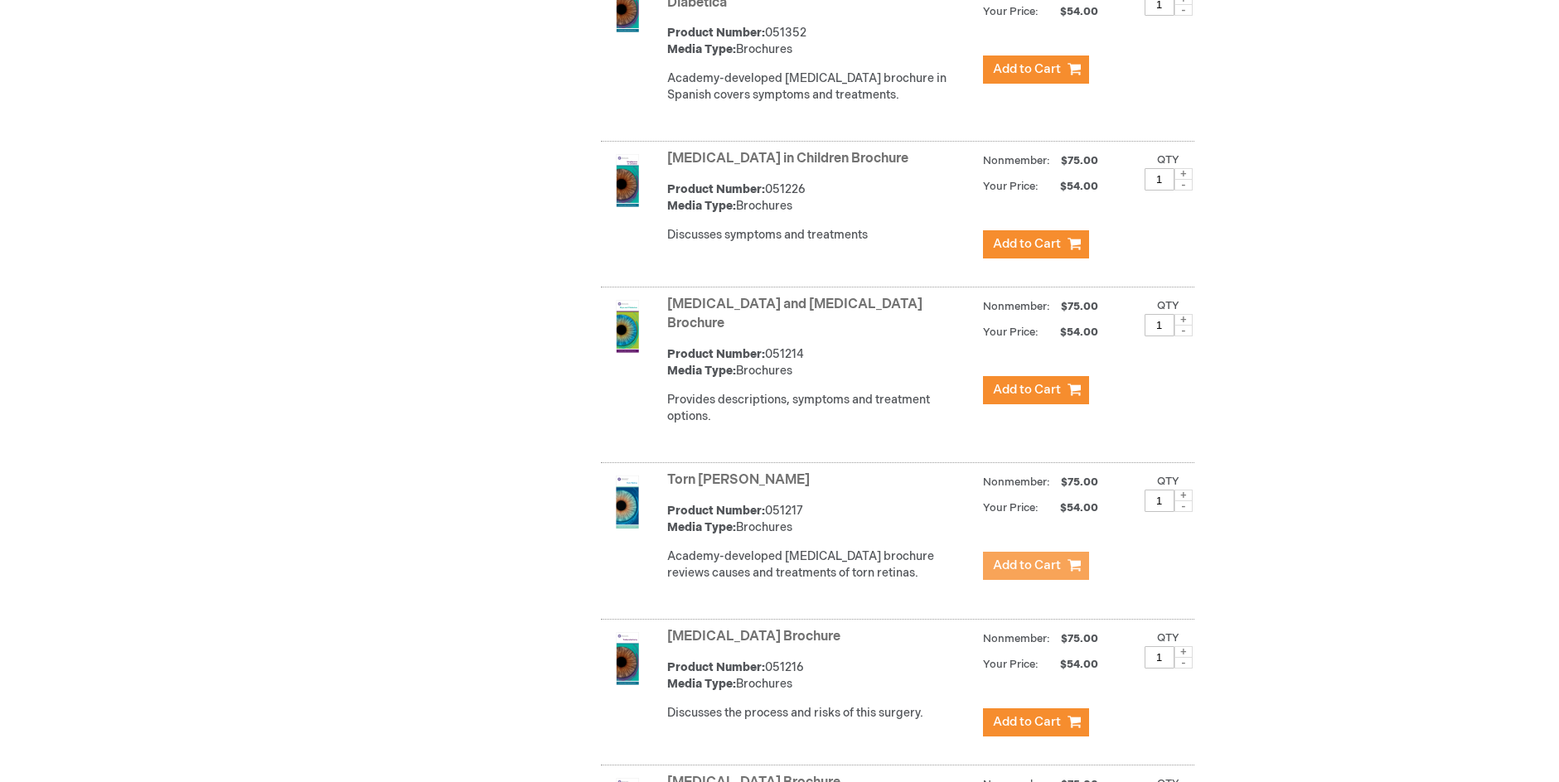
click at [1037, 558] on span "Add to Cart" at bounding box center [1027, 566] width 68 height 16
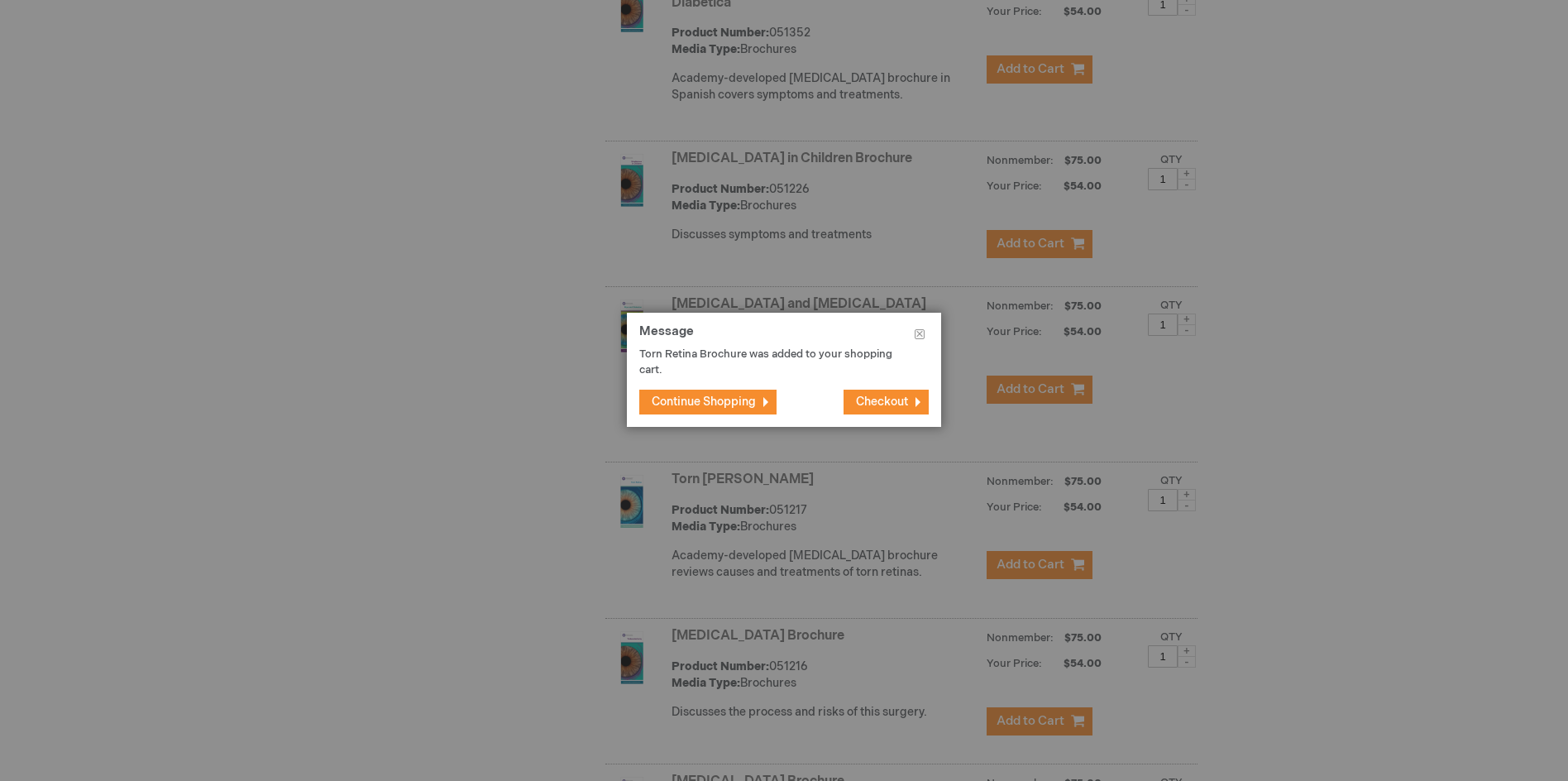
click at [679, 401] on span "Continue Shopping" at bounding box center [704, 401] width 104 height 14
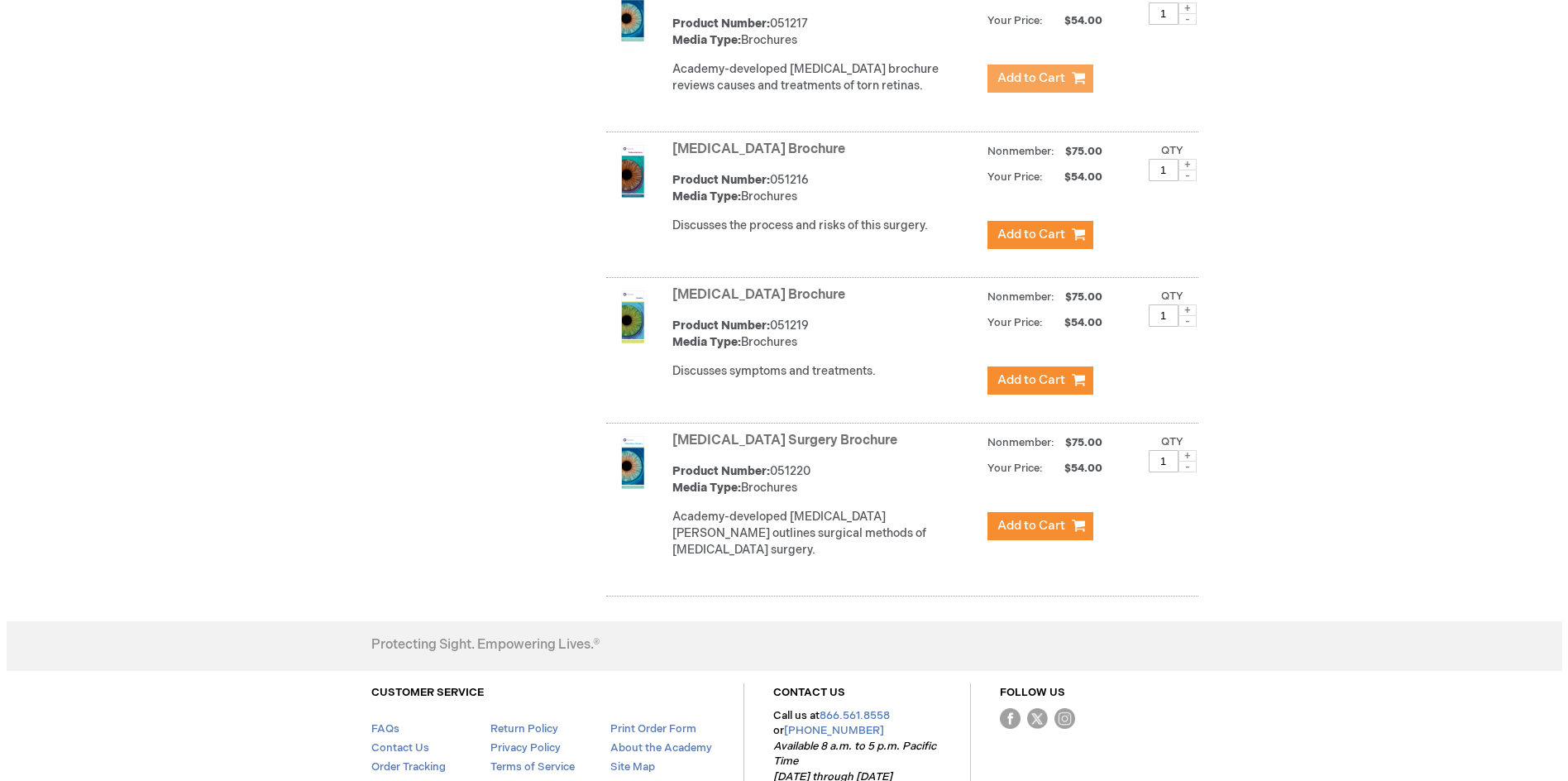
scroll to position [7035, 0]
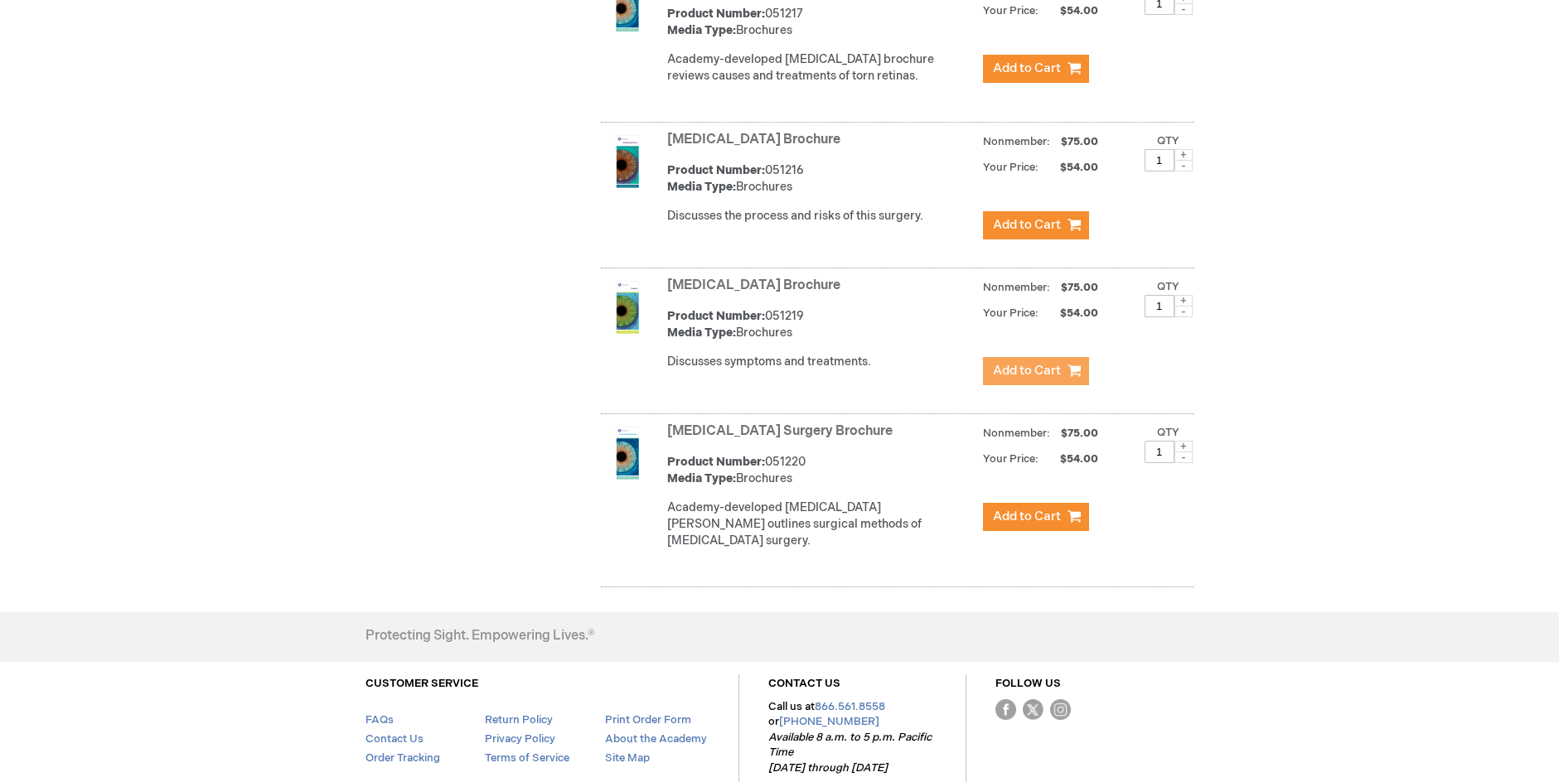
click at [1034, 363] on span "Add to Cart" at bounding box center [1027, 371] width 68 height 16
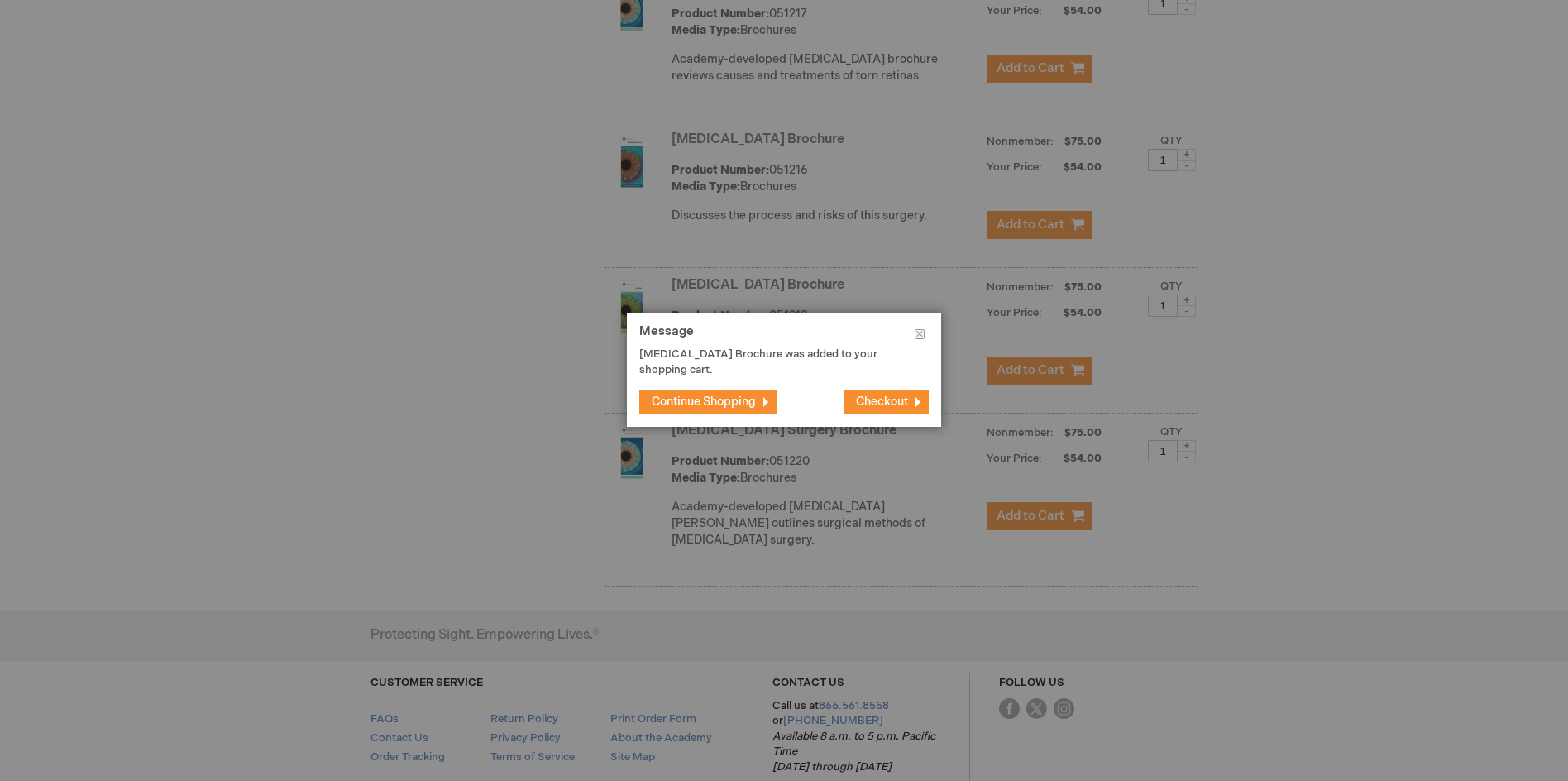
click at [881, 394] on span "Checkout" at bounding box center [882, 401] width 52 height 14
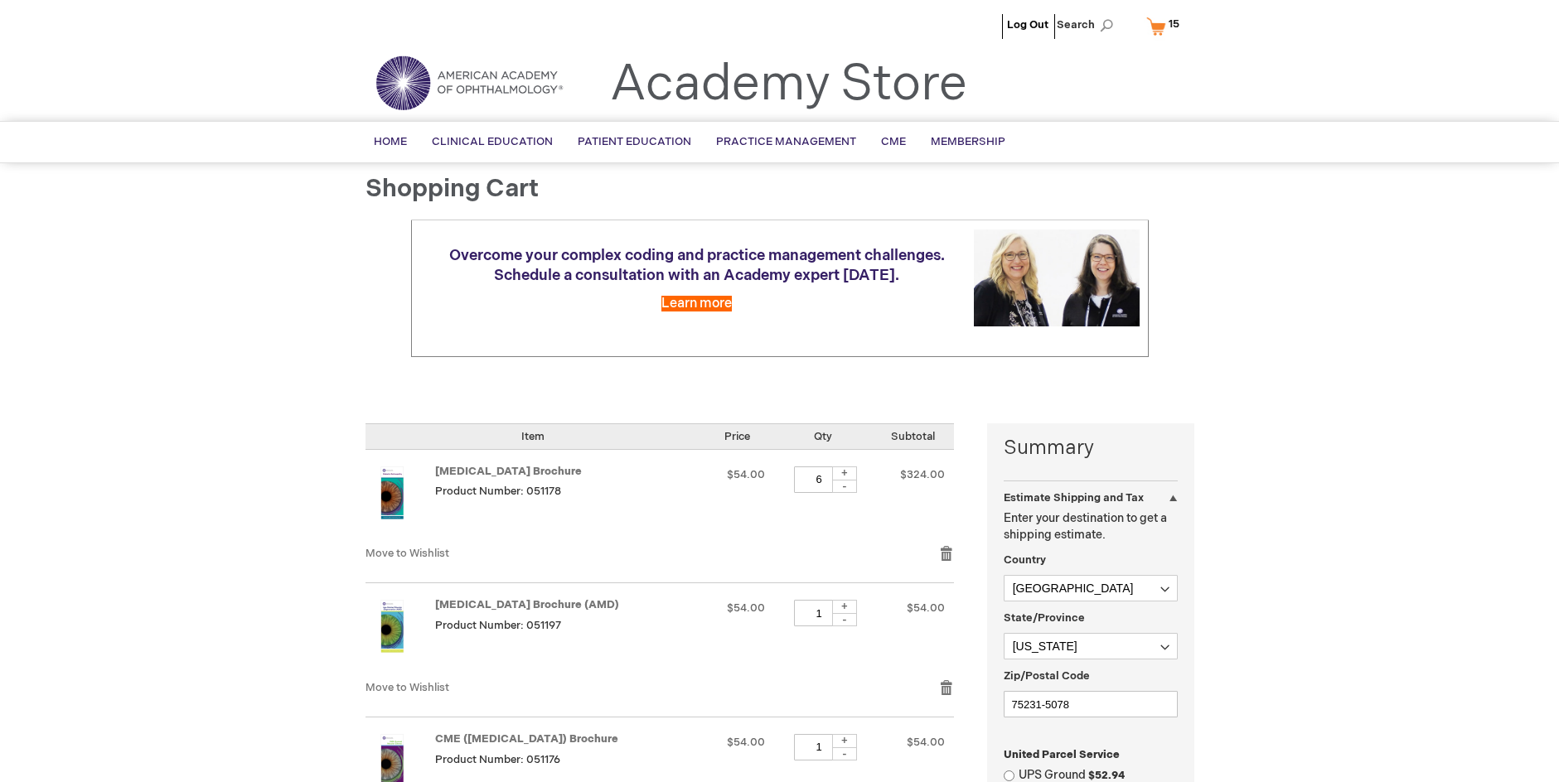
select select "US"
select select "57"
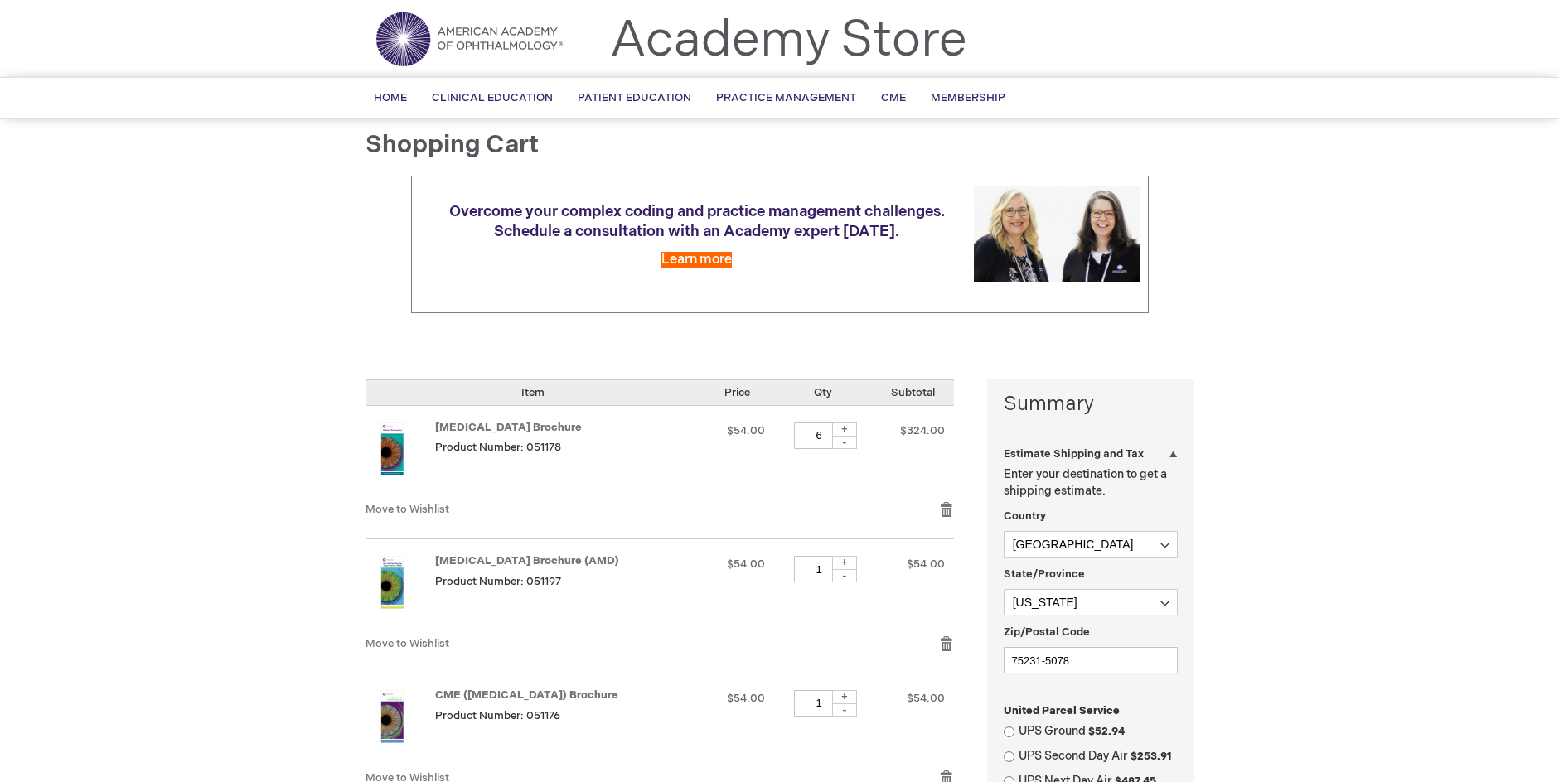
scroll to position [83, 0]
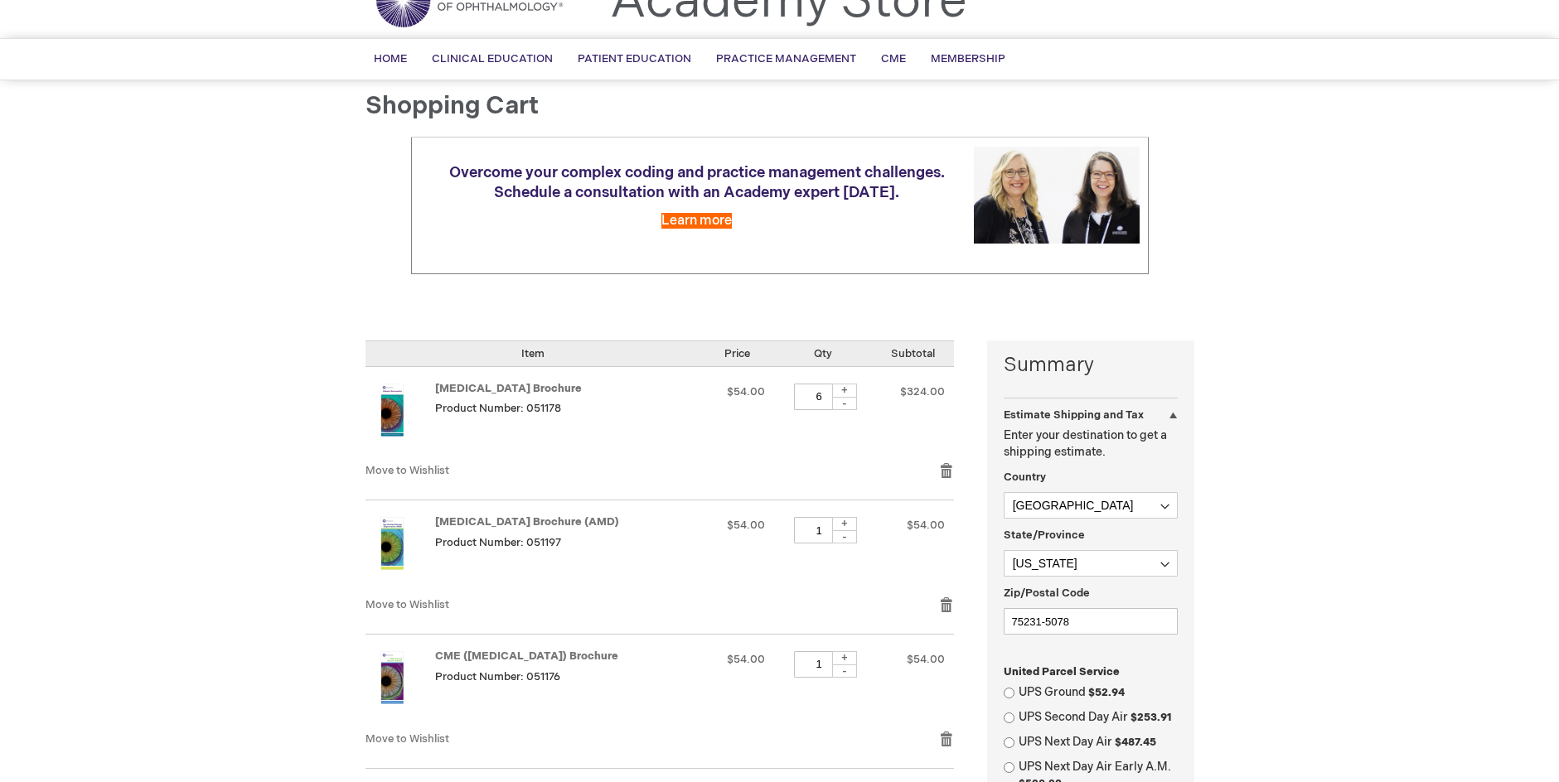
click at [857, 404] on div "-" at bounding box center [844, 403] width 25 height 13
click at [857, 390] on div "+" at bounding box center [844, 391] width 25 height 14
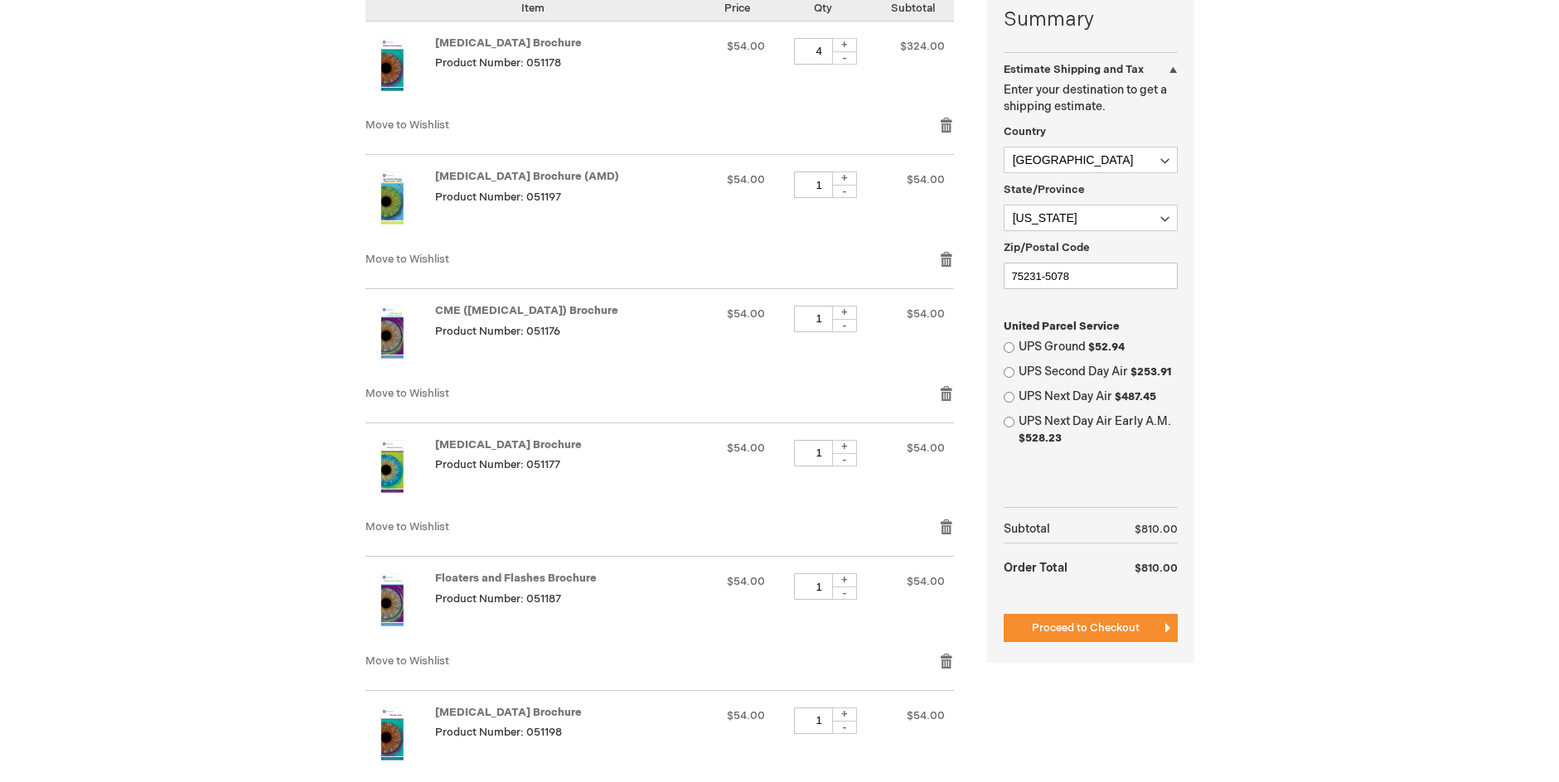
scroll to position [414, 0]
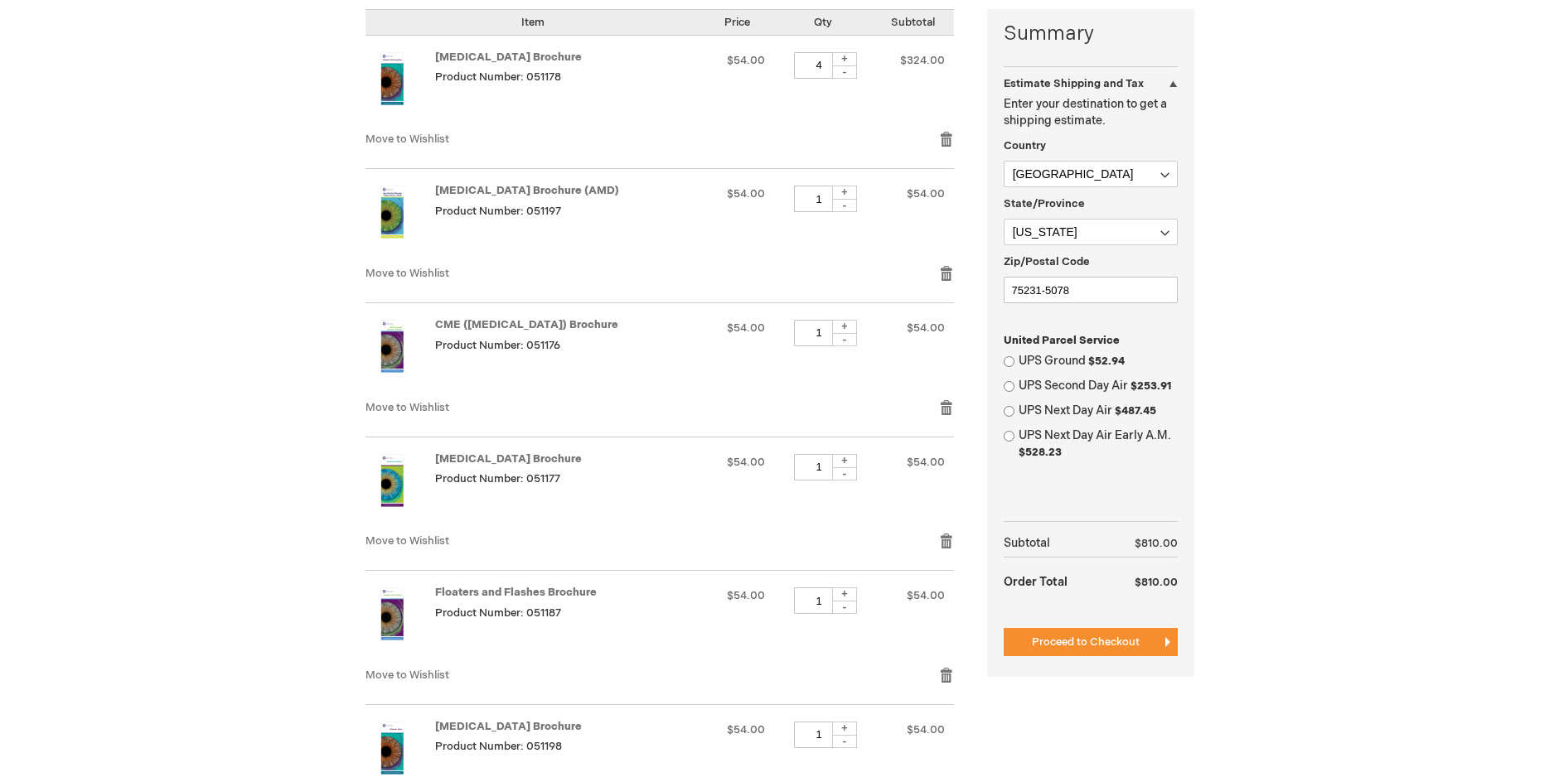
click at [857, 71] on div "-" at bounding box center [844, 71] width 25 height 13
type input "3"
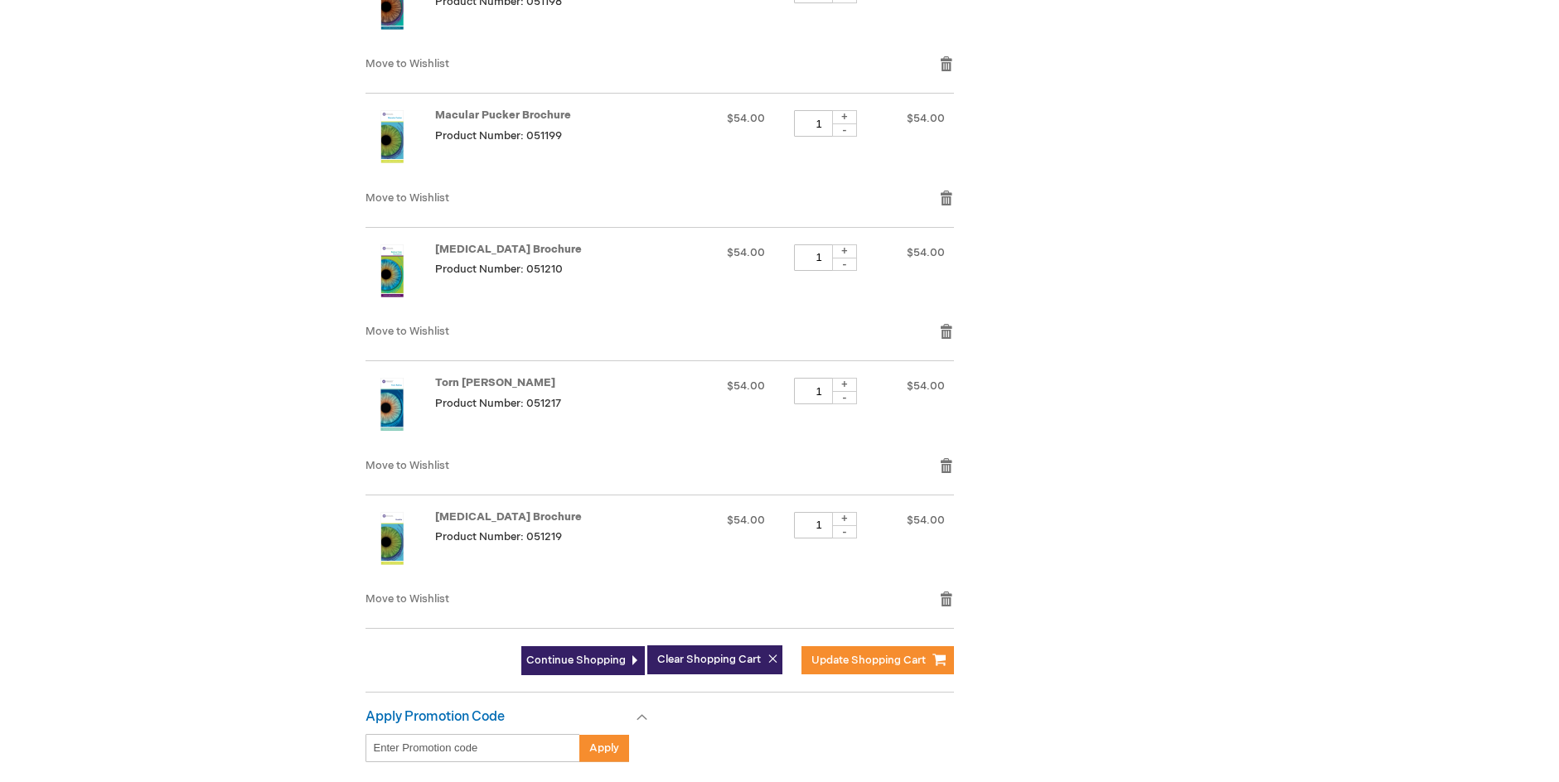
scroll to position [1160, 0]
click at [851, 658] on span "Update Shopping Cart" at bounding box center [868, 659] width 114 height 13
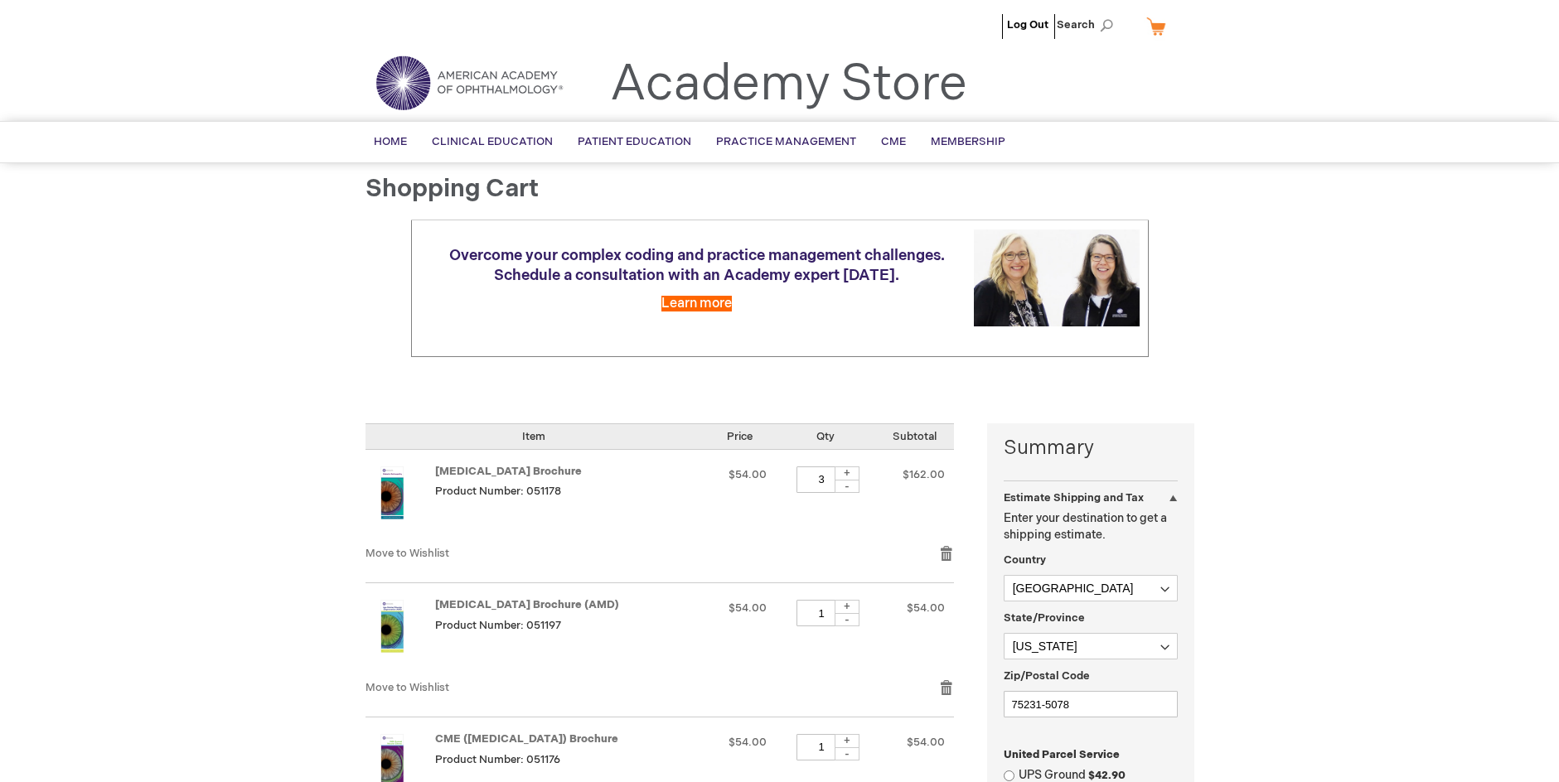
select select "US"
select select "57"
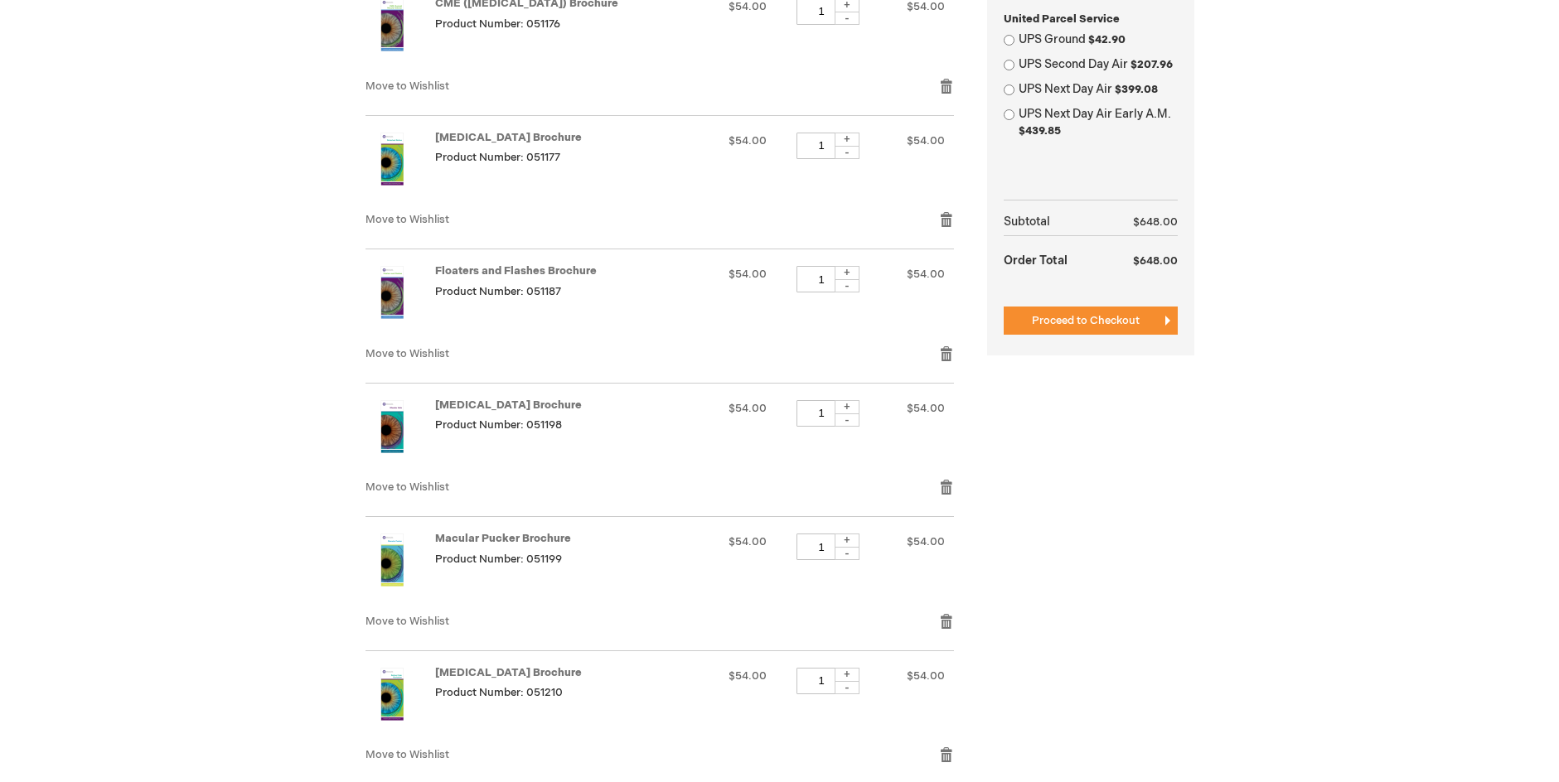
scroll to position [663, 0]
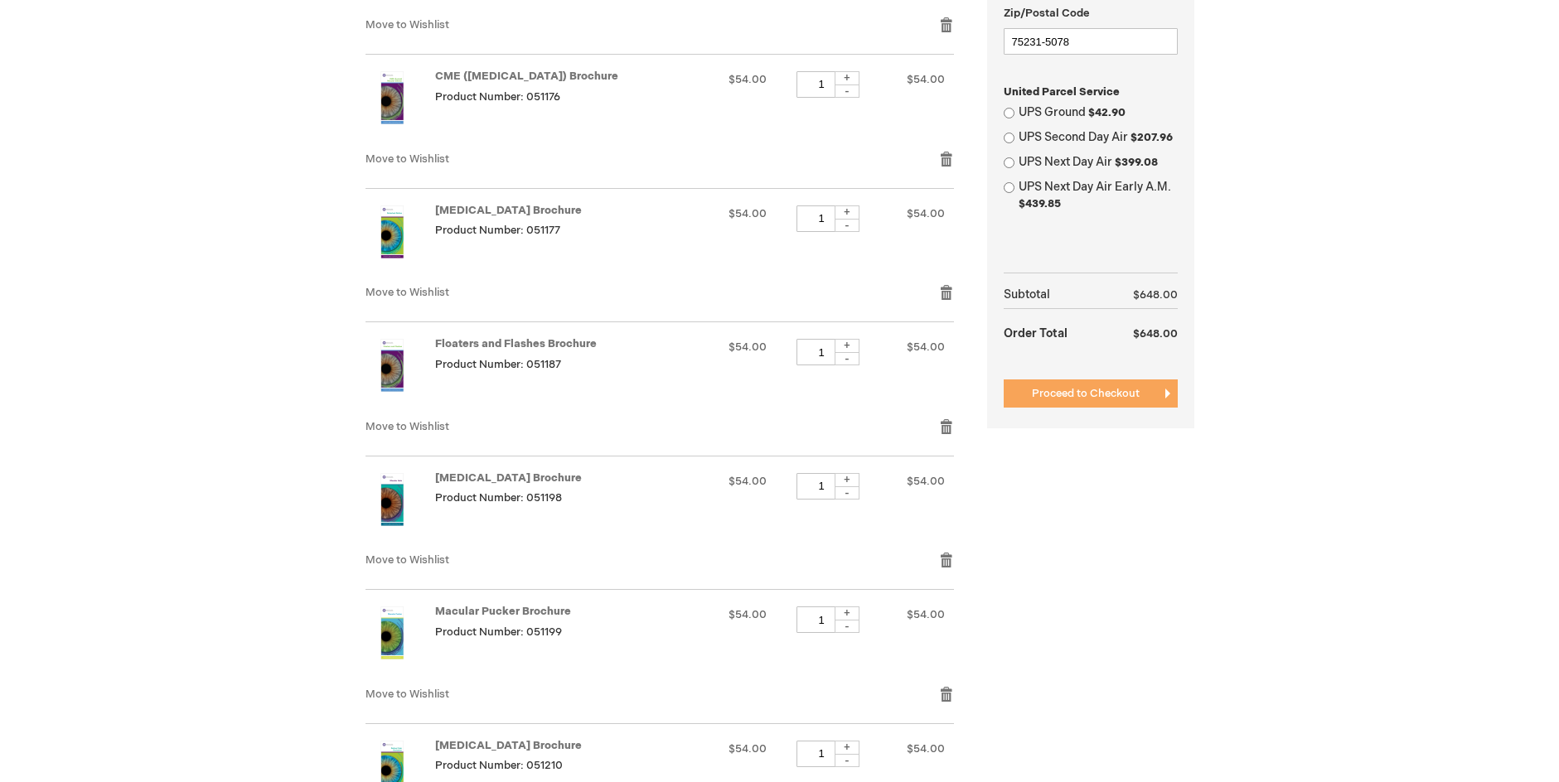
click at [1096, 389] on span "Proceed to Checkout" at bounding box center [1086, 393] width 108 height 13
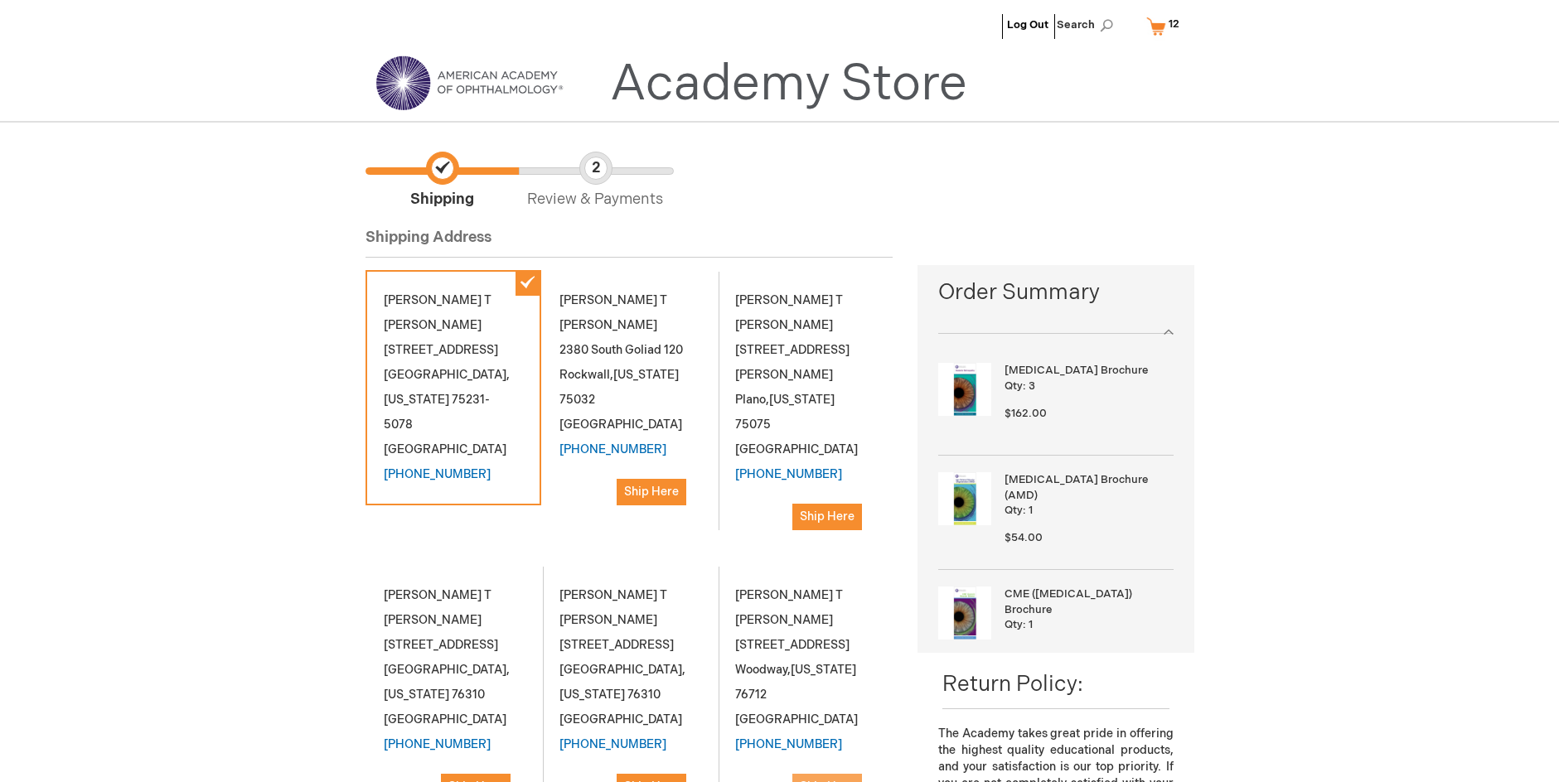
click at [825, 780] on span "Ship Here" at bounding box center [827, 787] width 55 height 14
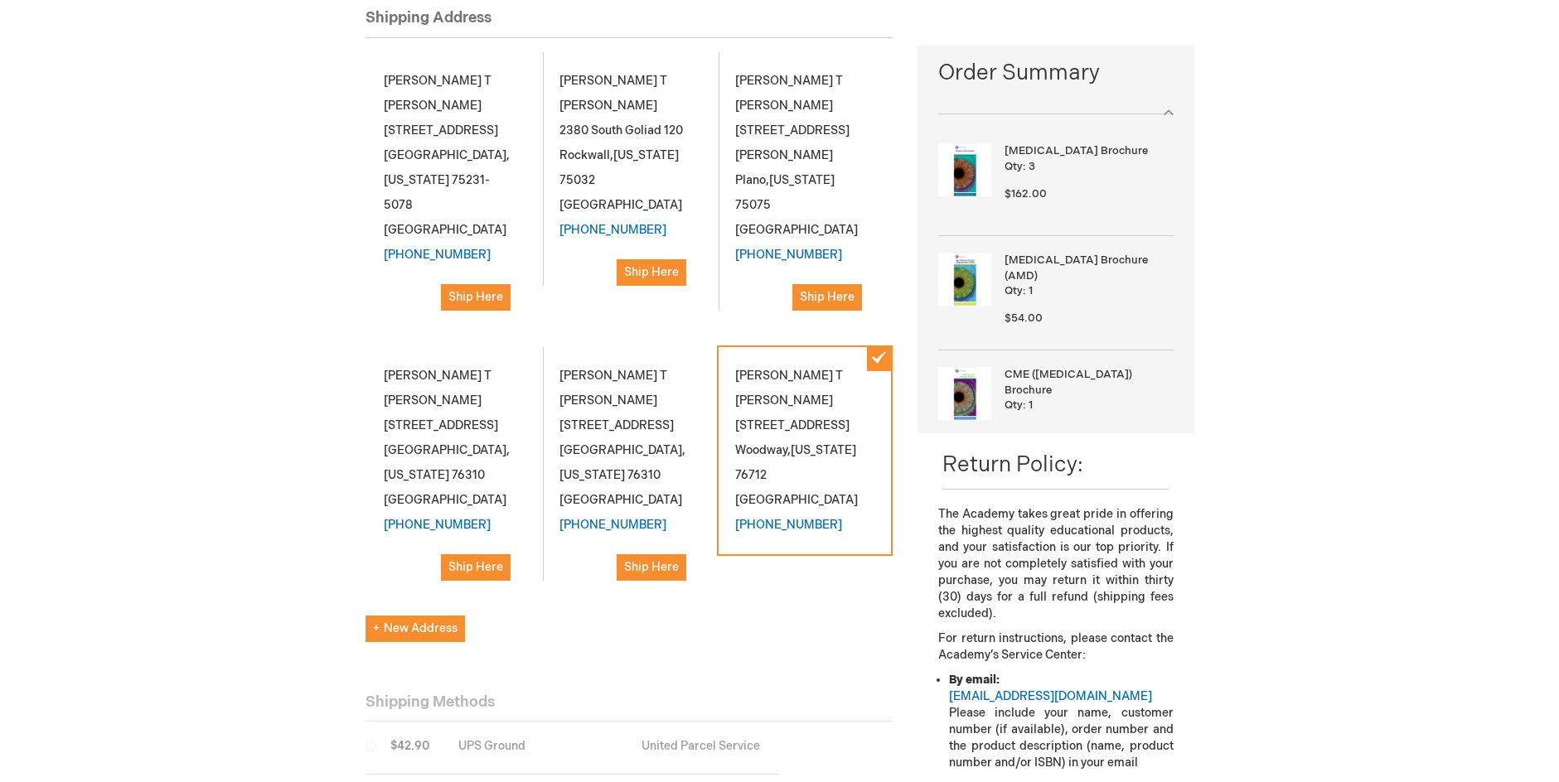
scroll to position [414, 0]
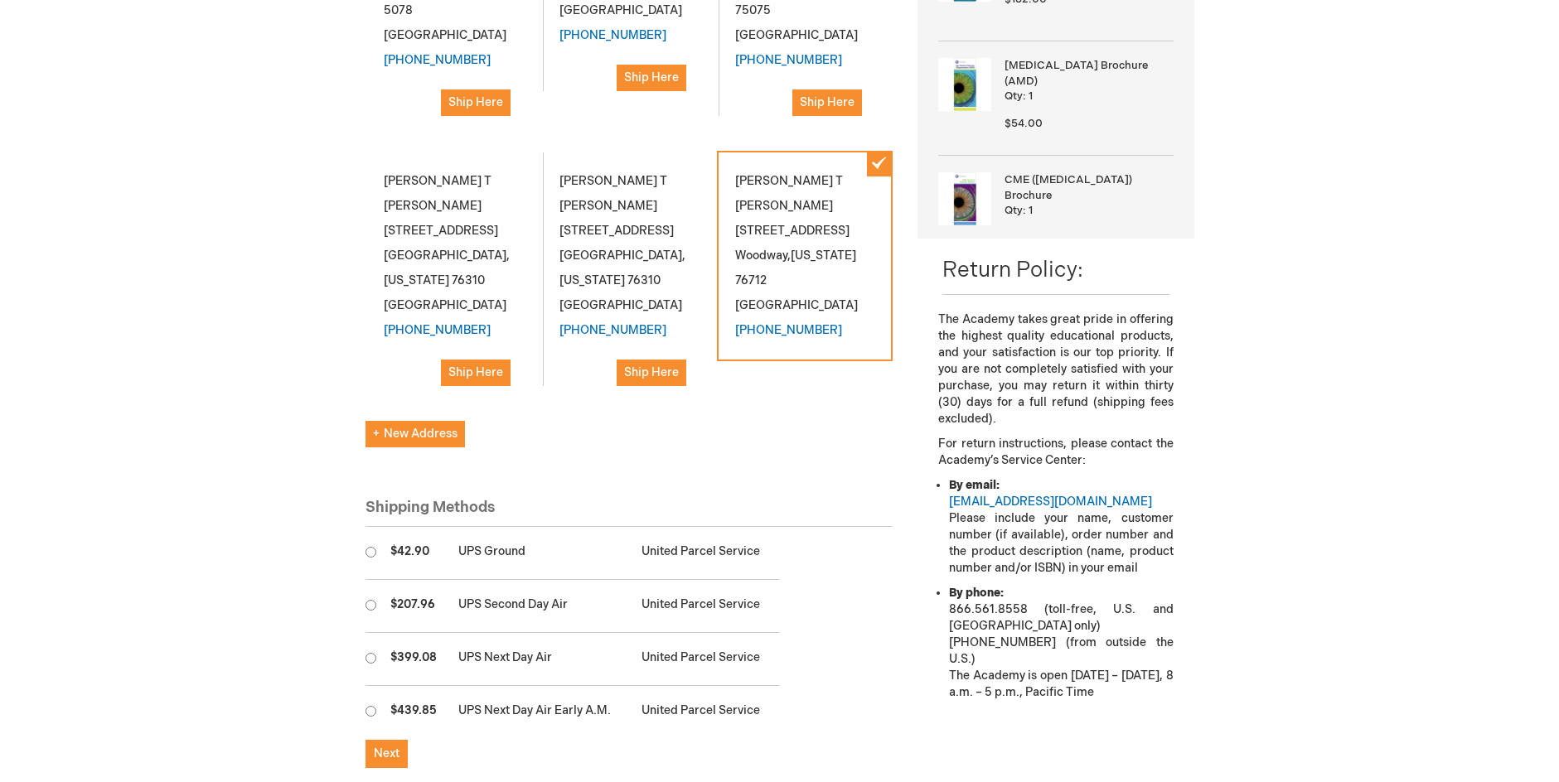
click at [367, 547] on input "radio" at bounding box center [370, 552] width 11 height 11
radio input "true"
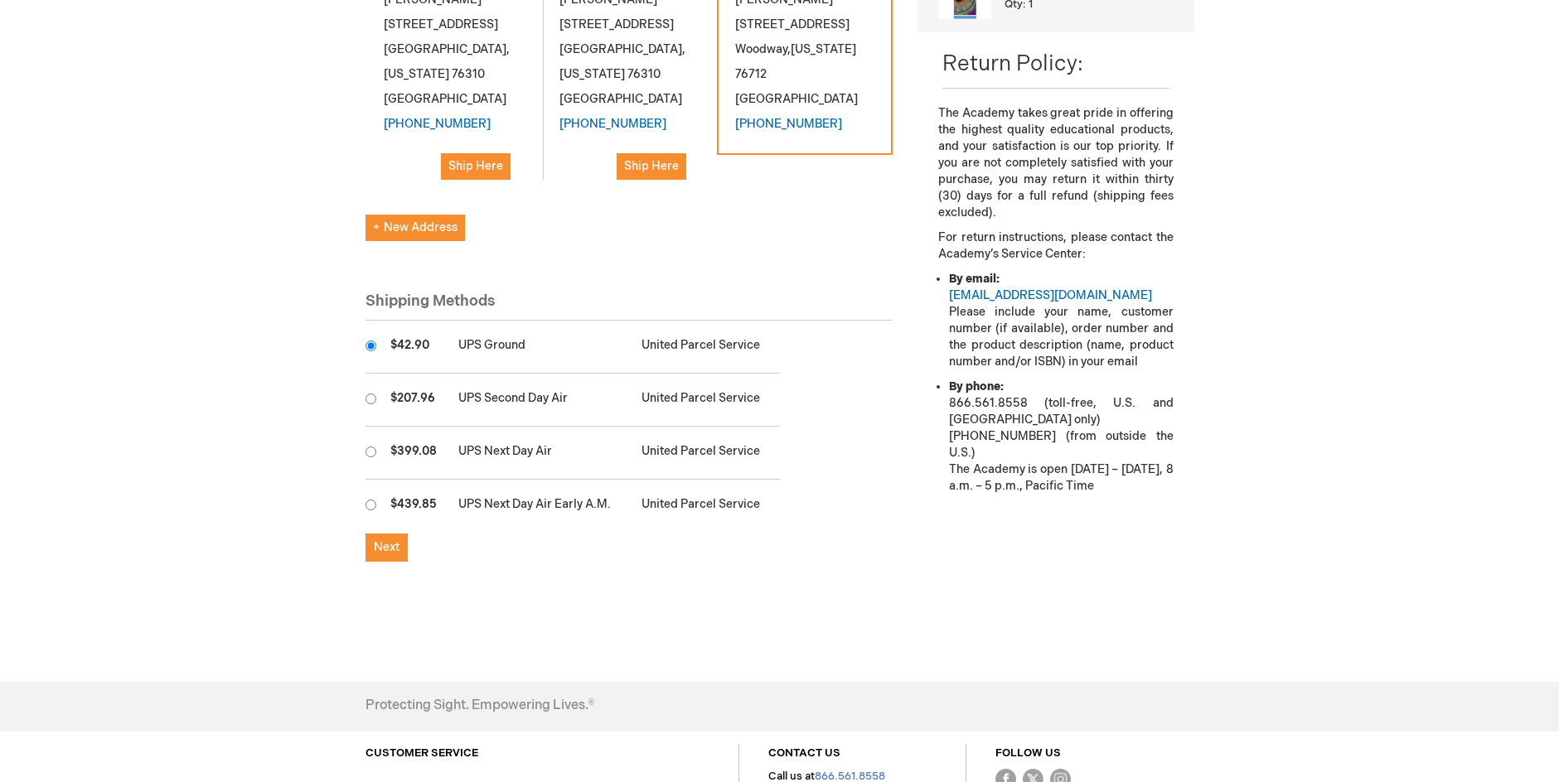
scroll to position [663, 0]
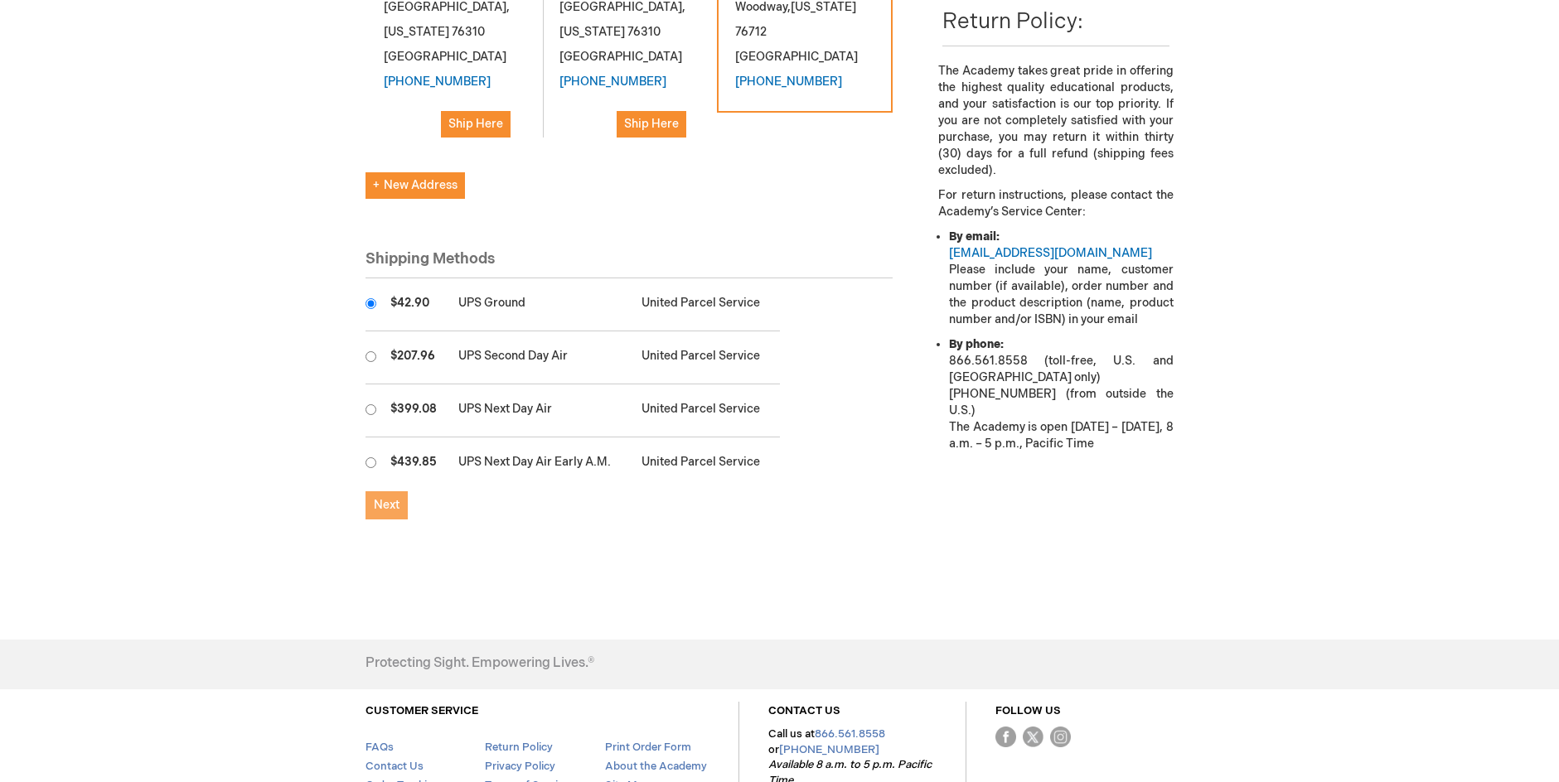
click at [381, 498] on span "Next" at bounding box center [387, 505] width 26 height 14
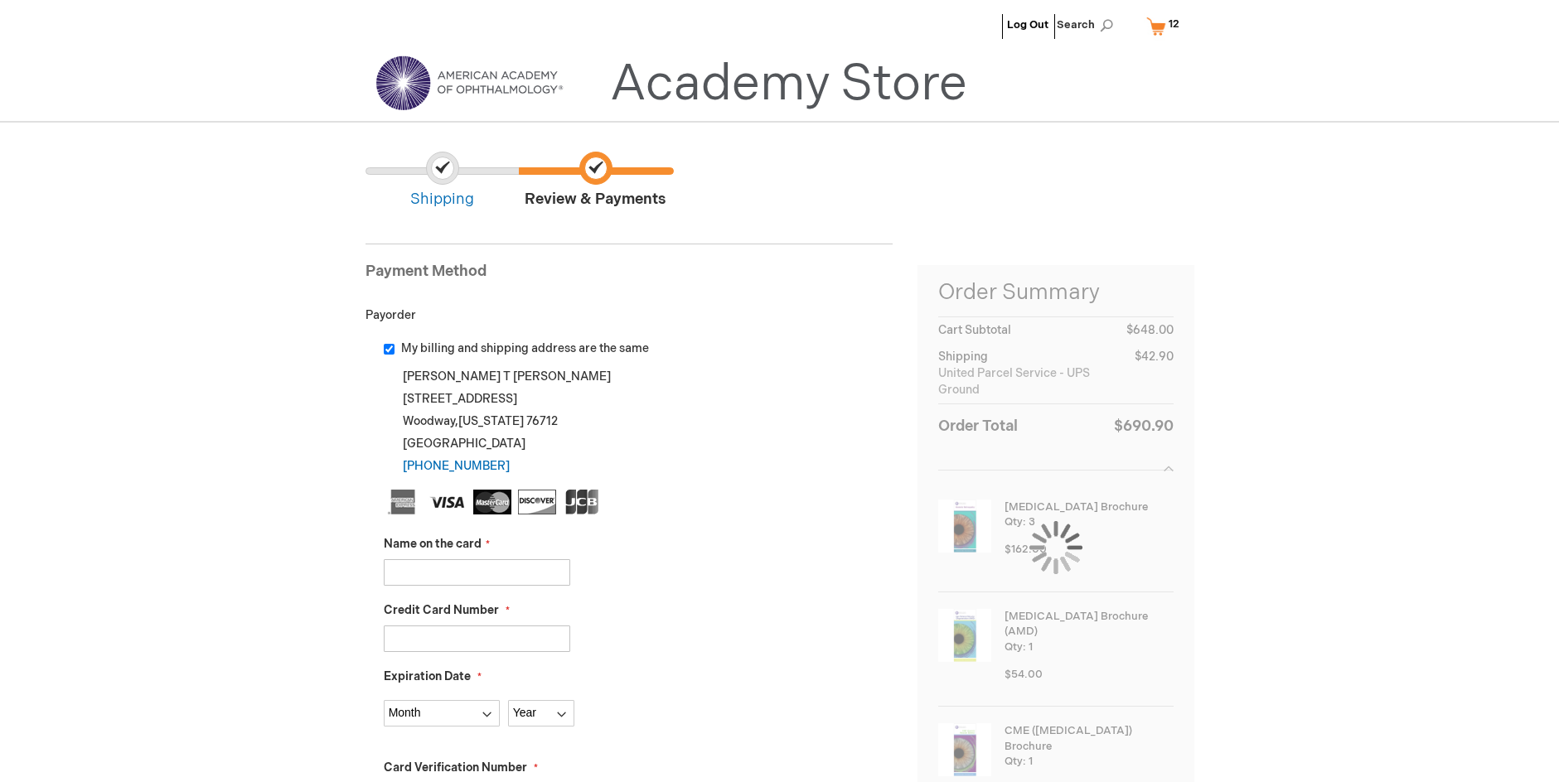
click at [388, 348] on input "My billing and shipping address are the same" at bounding box center [389, 349] width 11 height 11
checkbox input "false"
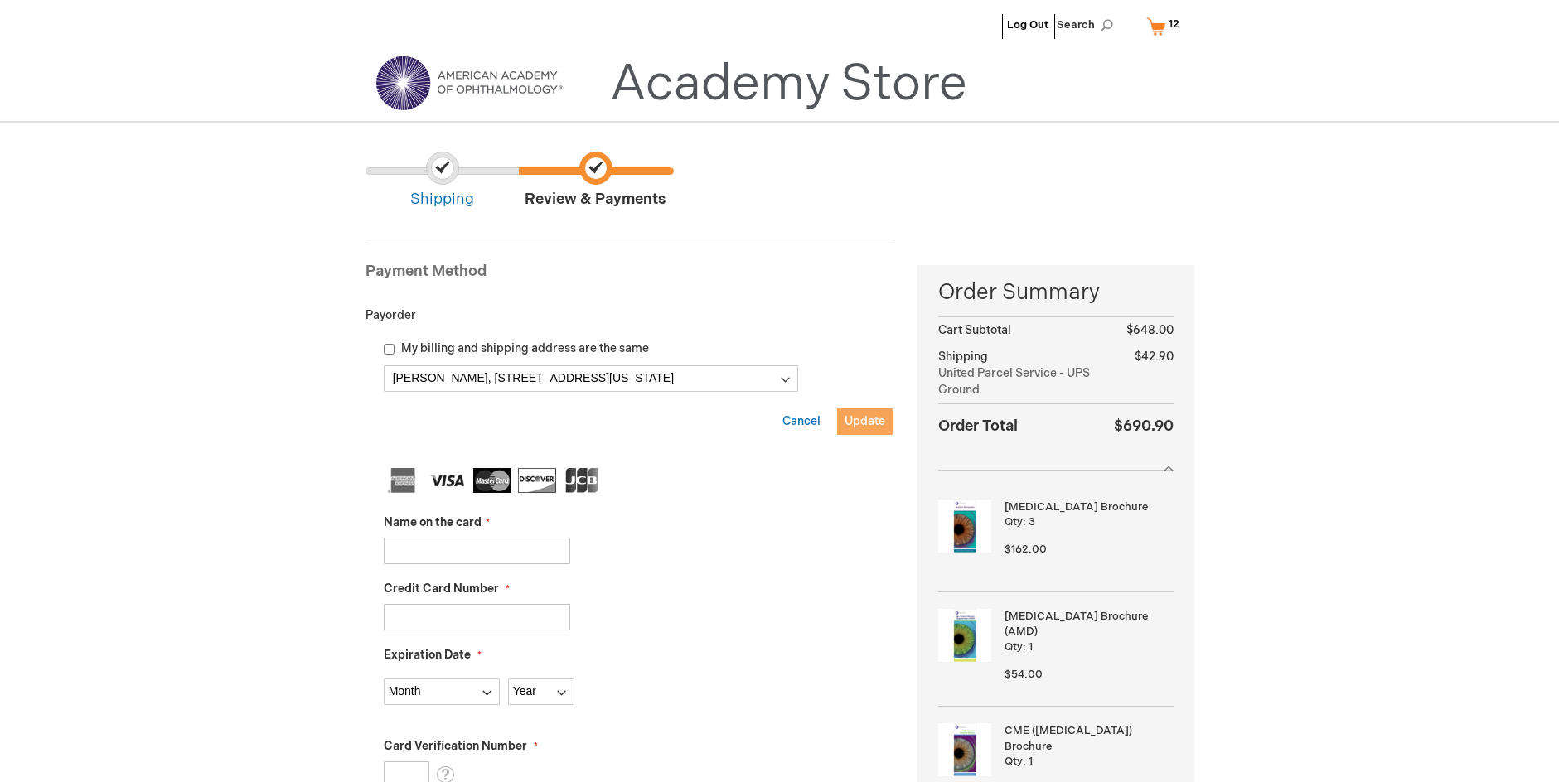
click at [857, 424] on span "Update" at bounding box center [864, 421] width 41 height 14
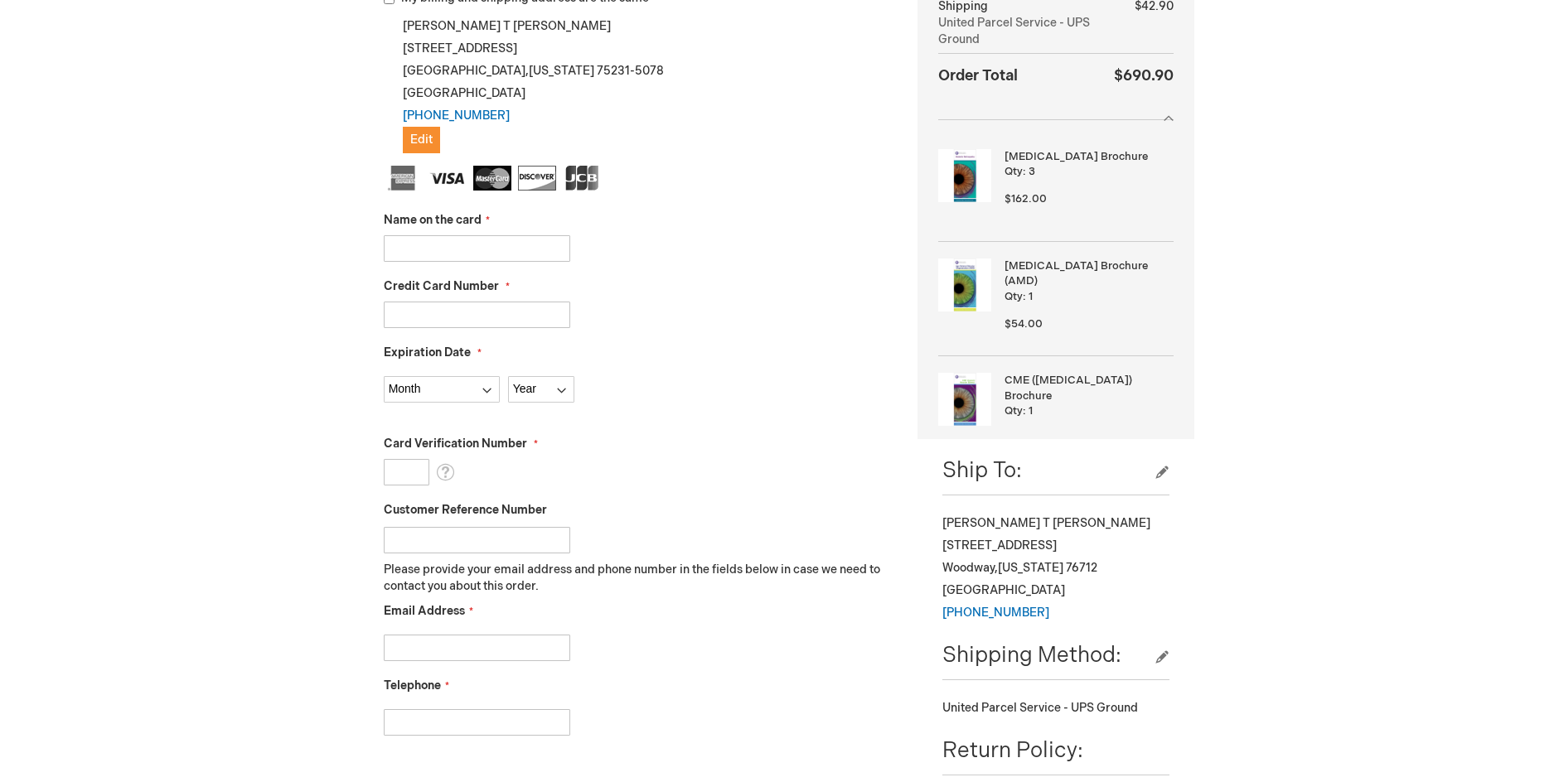
scroll to position [332, 0]
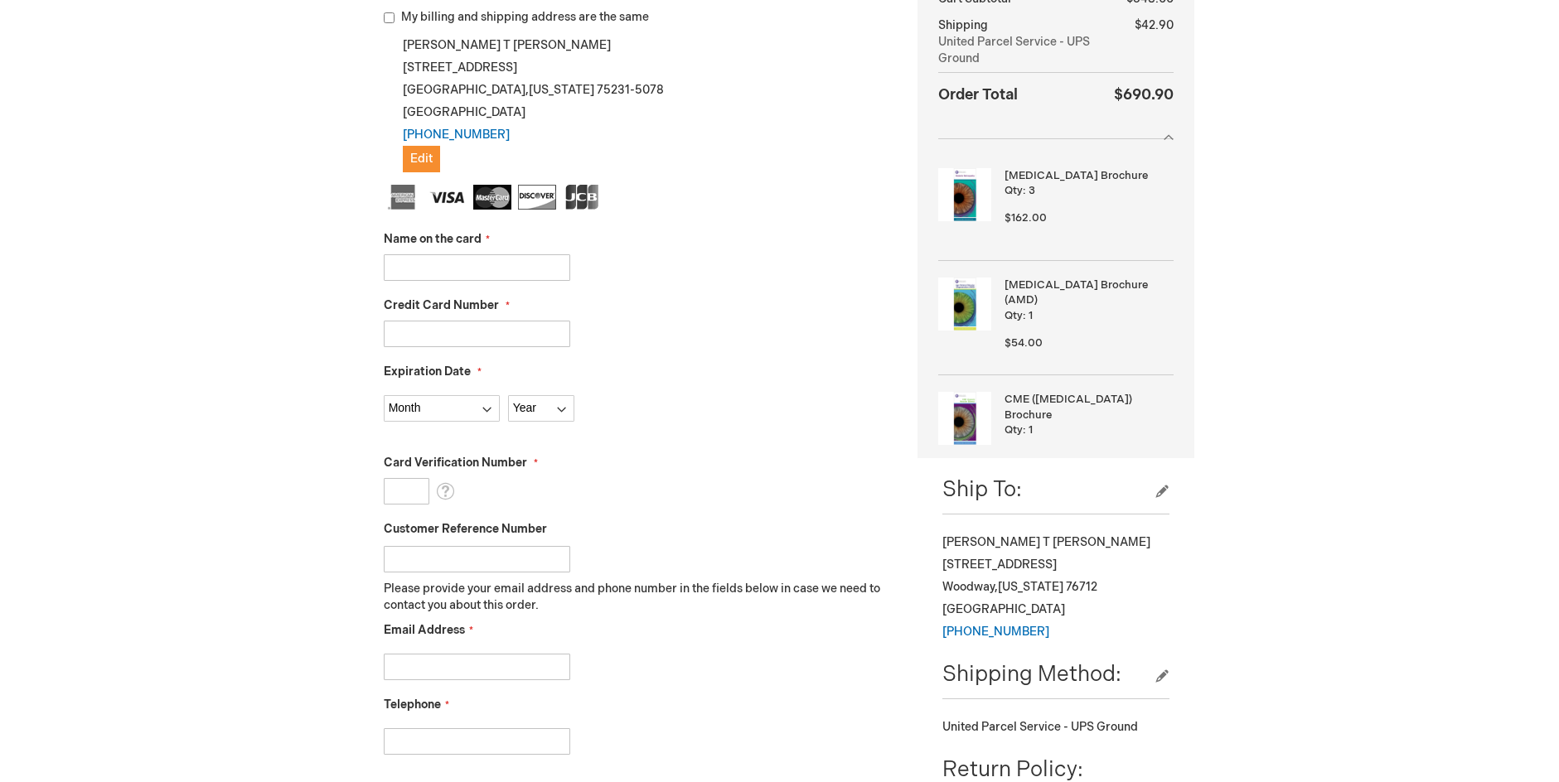
click at [409, 269] on input "Name on the card" at bounding box center [477, 267] width 186 height 27
type input "Admin Purchases"
type input "4482130092327836"
select select "5"
select select "2029"
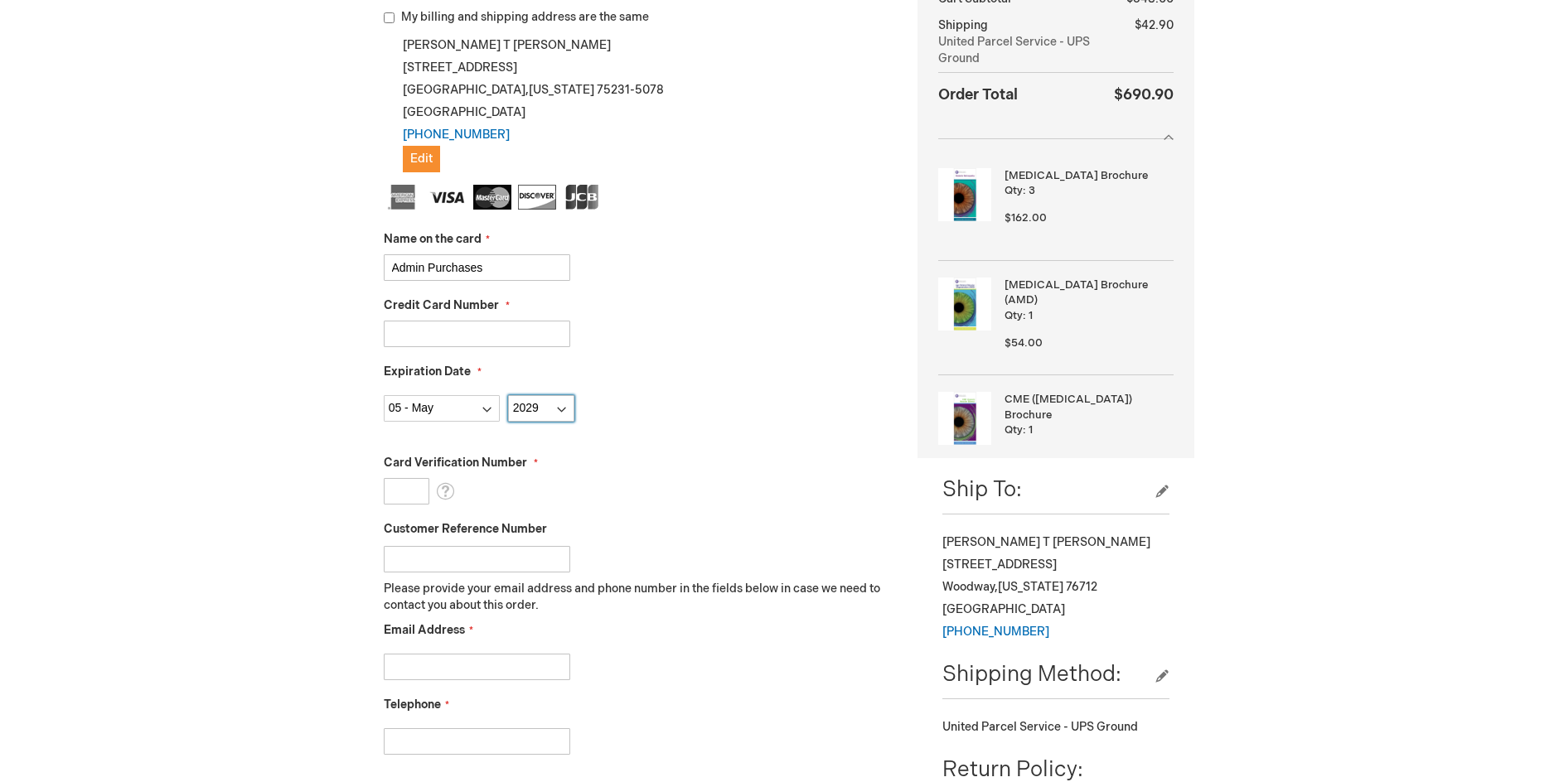
type input "837"
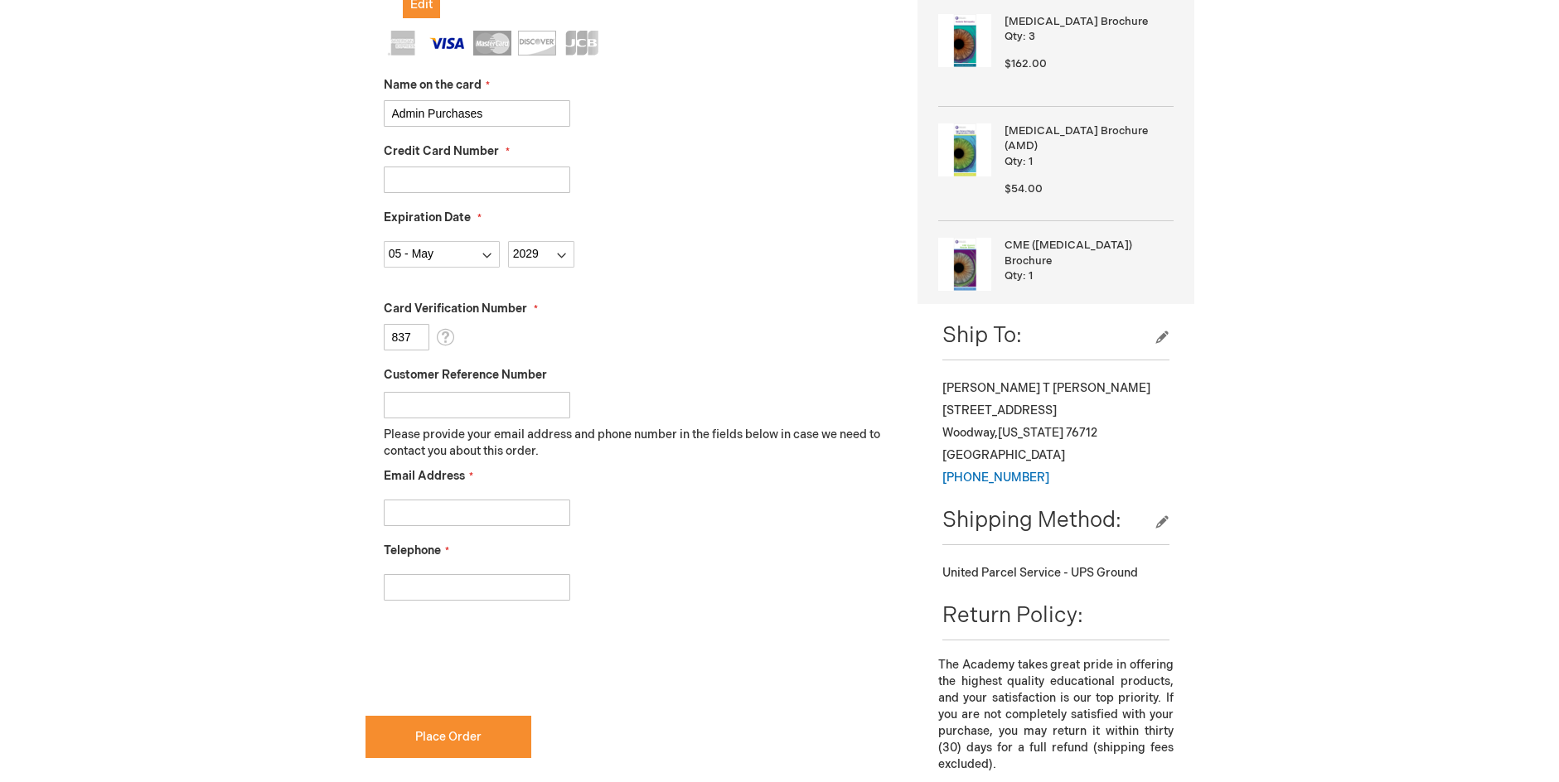
scroll to position [497, 0]
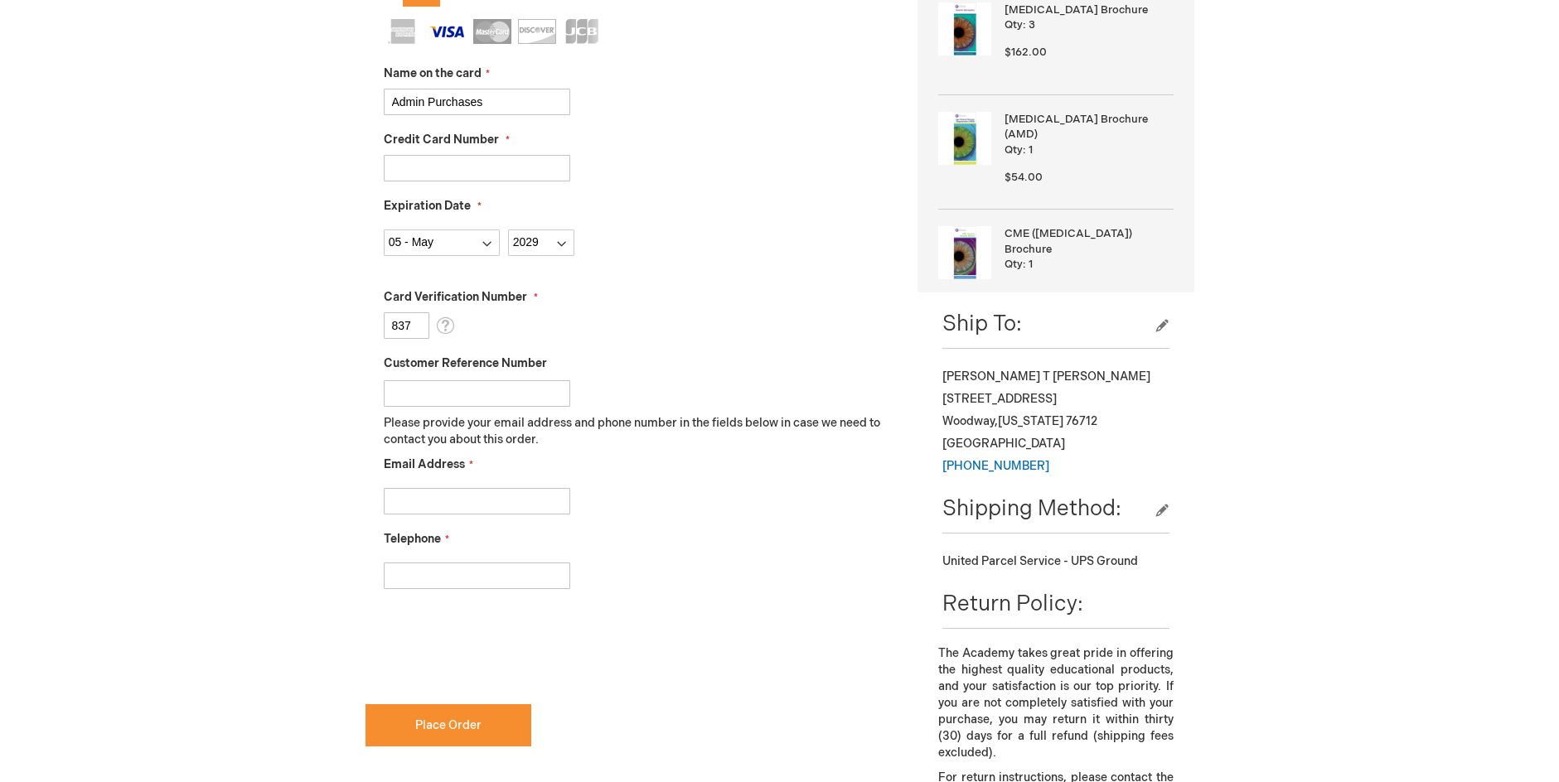
click at [409, 390] on input "Customer Reference Number" at bounding box center [477, 393] width 186 height 27
type input "TRA - Waco"
drag, startPoint x: 414, startPoint y: 515, endPoint x: 415, endPoint y: 507, distance: 8.3
click at [414, 513] on fieldset "Name on the card Admin Purchases Credit Card Number 4482130092327836 Expiration…" at bounding box center [639, 312] width 510 height 587
click at [416, 507] on input "Email Address" at bounding box center [477, 501] width 186 height 27
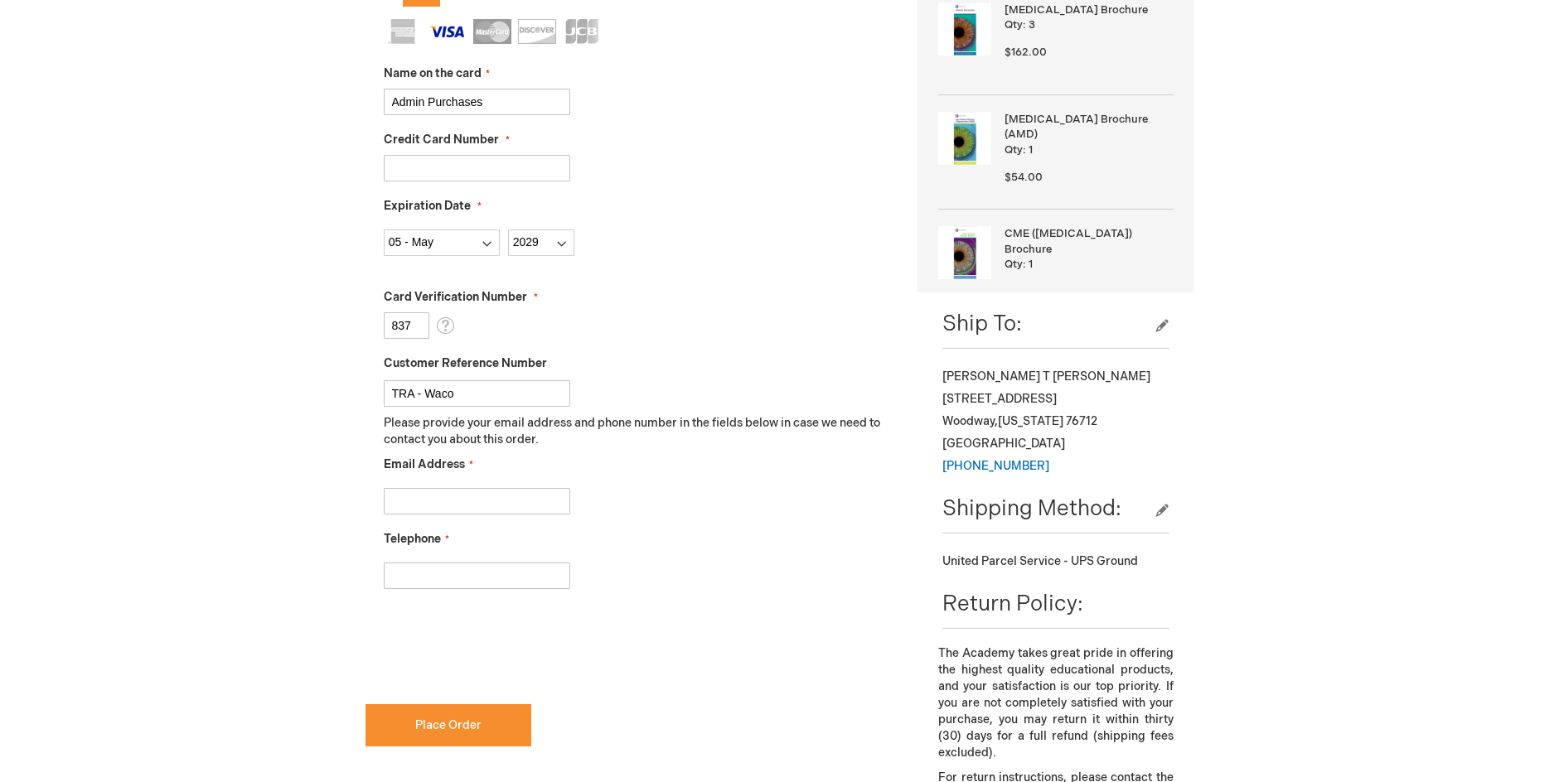
type input "ktomlinson@texasretina.com"
type input "2147060432"
click at [291, 573] on div "Log Out Search My Cart 12 12 items CLOSE RECENTLY ADDED ITEM(S) Close Recently …" at bounding box center [779, 454] width 1559 height 1903
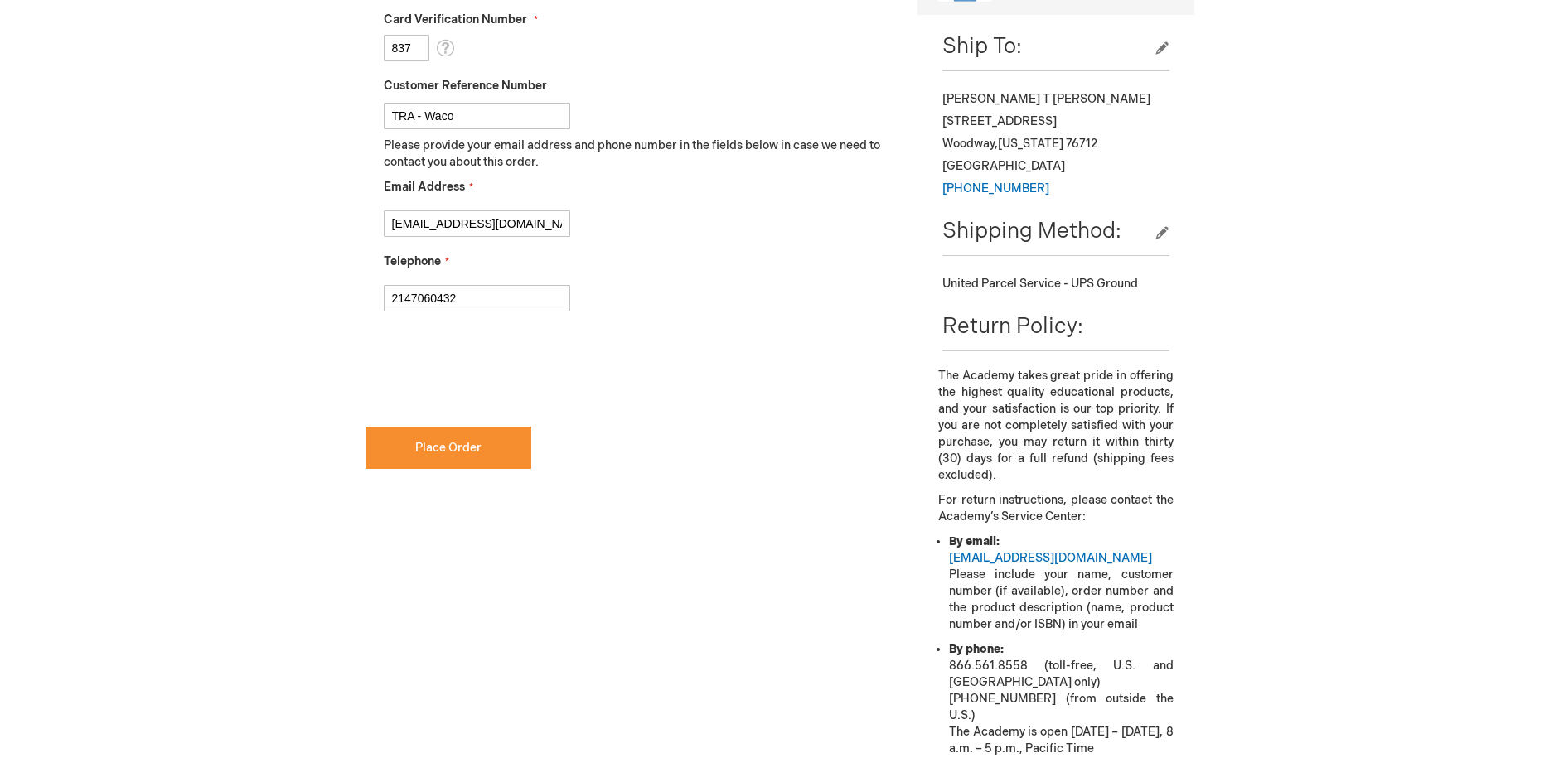
scroll to position [746, 0]
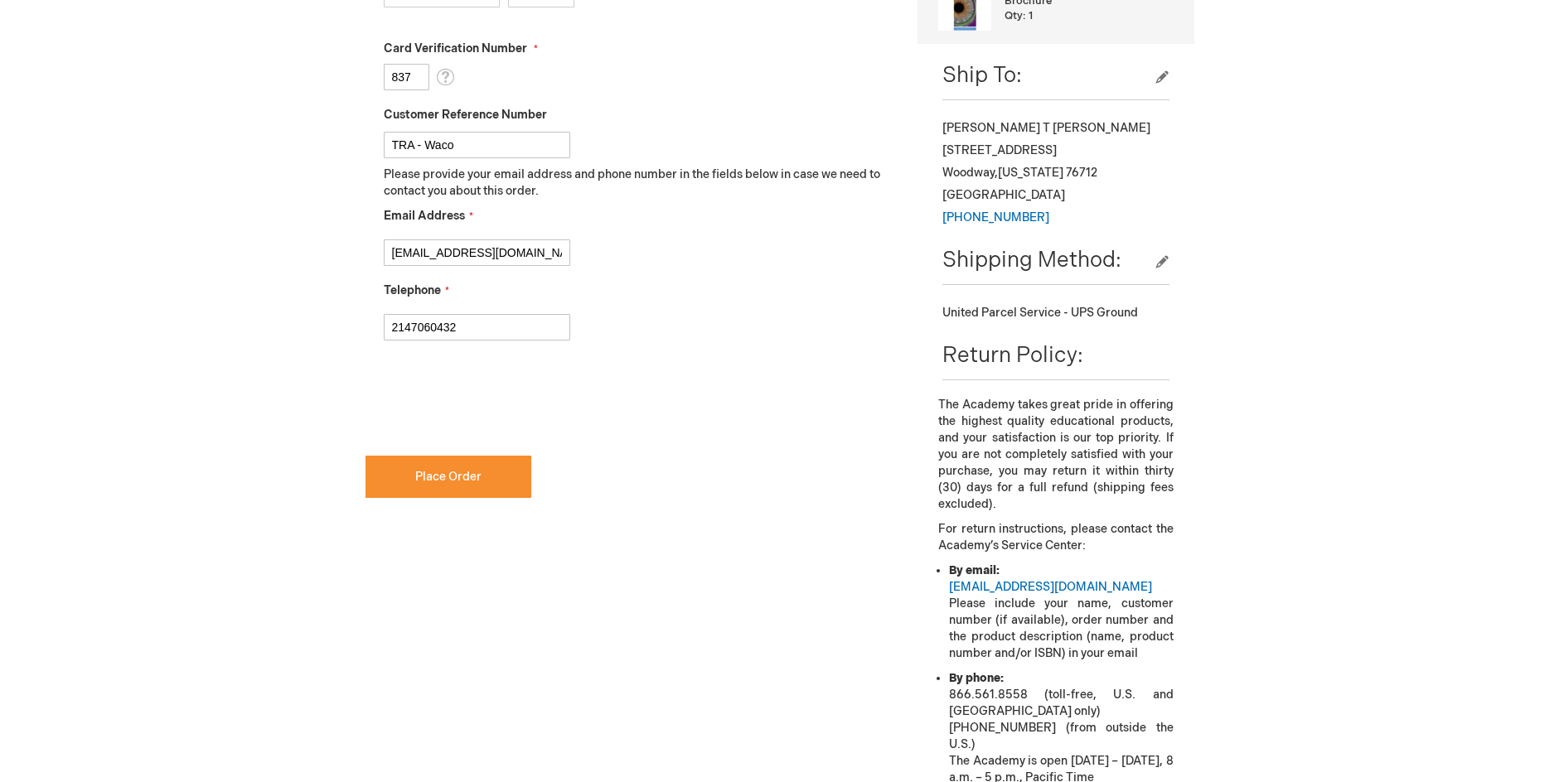
checkbox input "true"
click at [436, 472] on span "Place Order" at bounding box center [448, 477] width 66 height 14
